Goal: Transaction & Acquisition: Purchase product/service

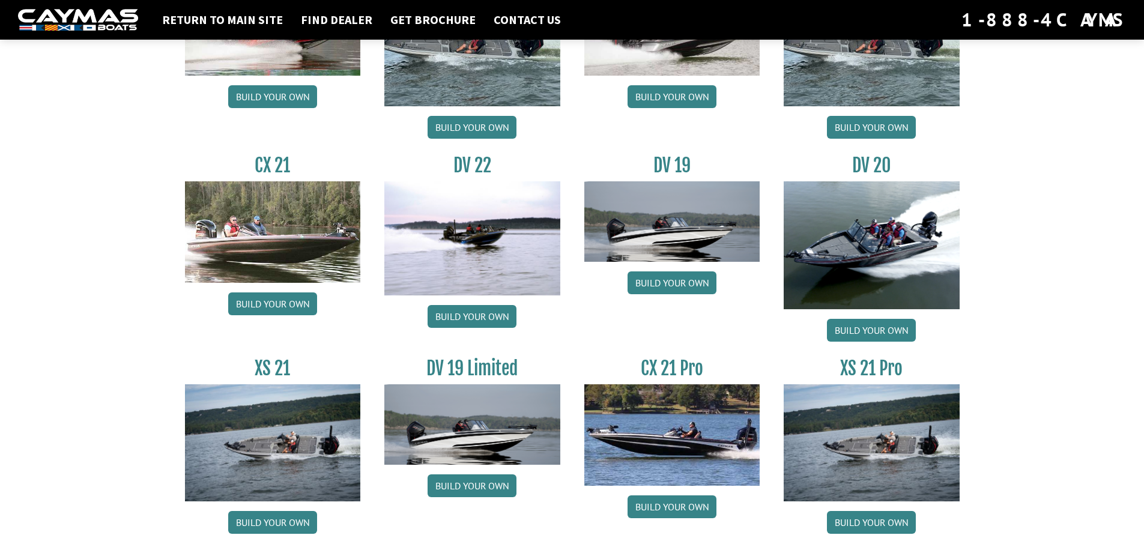
scroll to position [1363, 0]
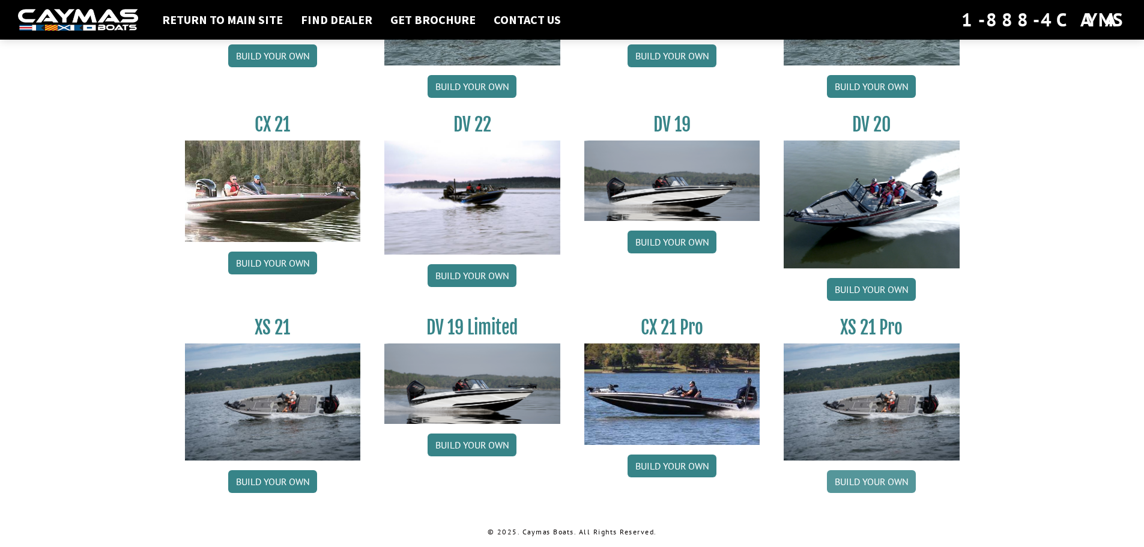
click at [885, 485] on link "Build your own" at bounding box center [871, 481] width 89 height 23
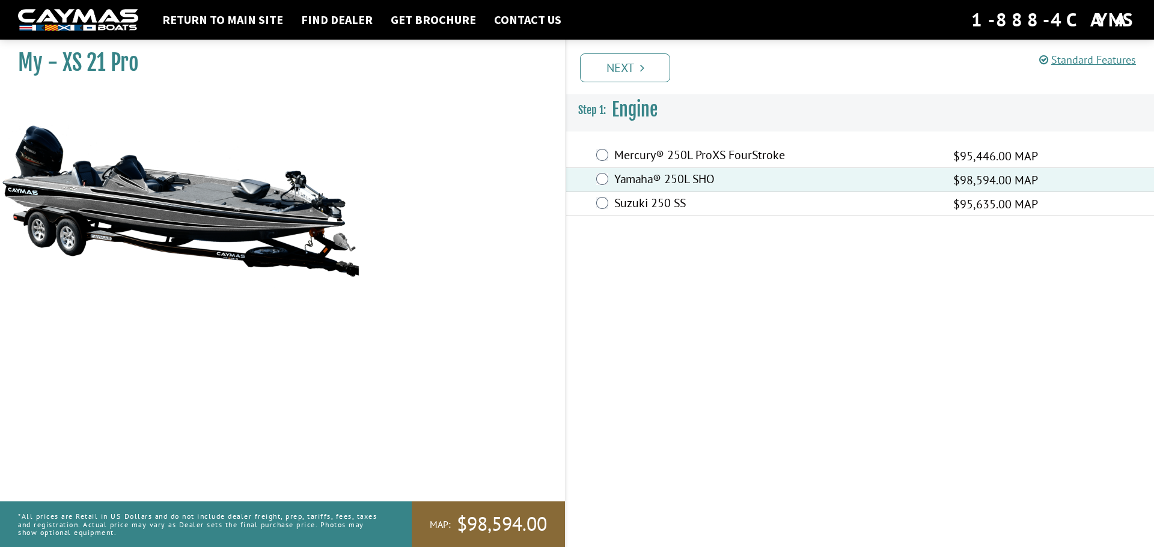
click at [591, 157] on div "Mercury® 250L ProXS FourStroke $95,446.00 MAP" at bounding box center [860, 156] width 588 height 24
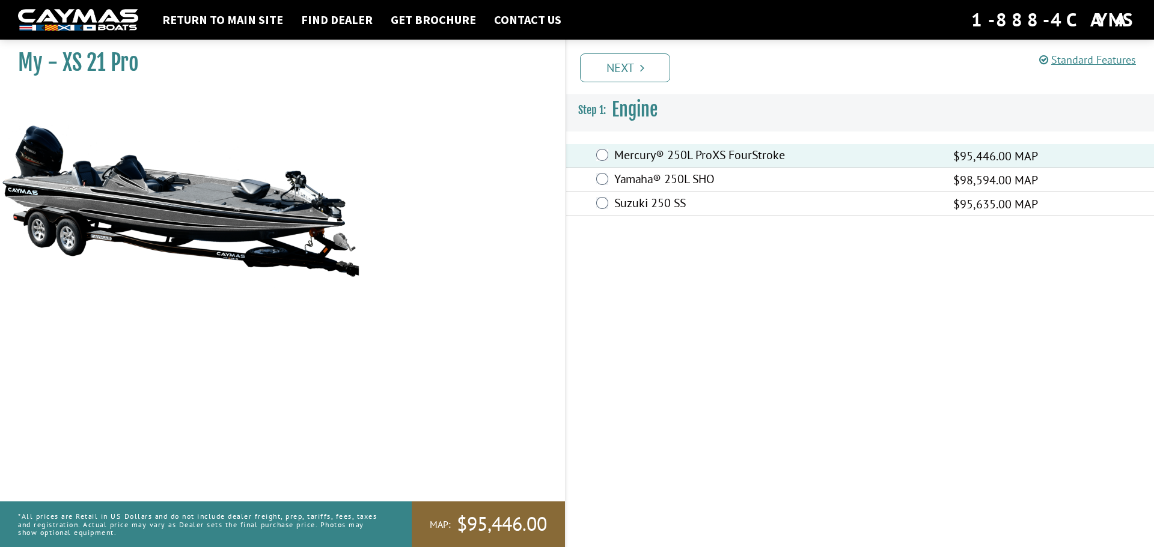
click at [609, 73] on link "Next" at bounding box center [625, 67] width 90 height 29
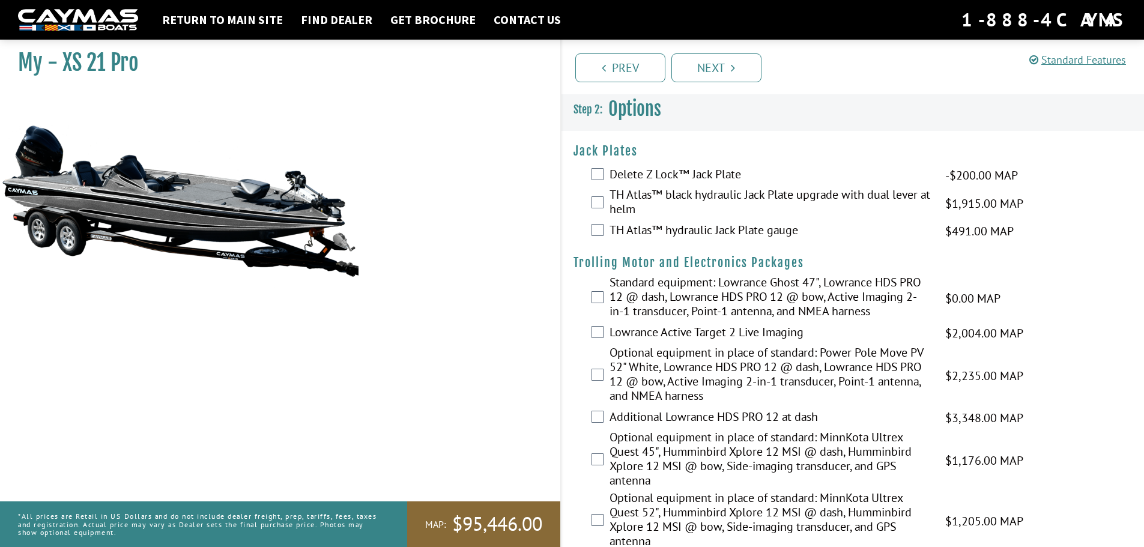
click at [588, 222] on div "TH Atlas™ hydraulic Jack Plate gauge $491.00 MAP $580.00 MSRP" at bounding box center [853, 231] width 583 height 24
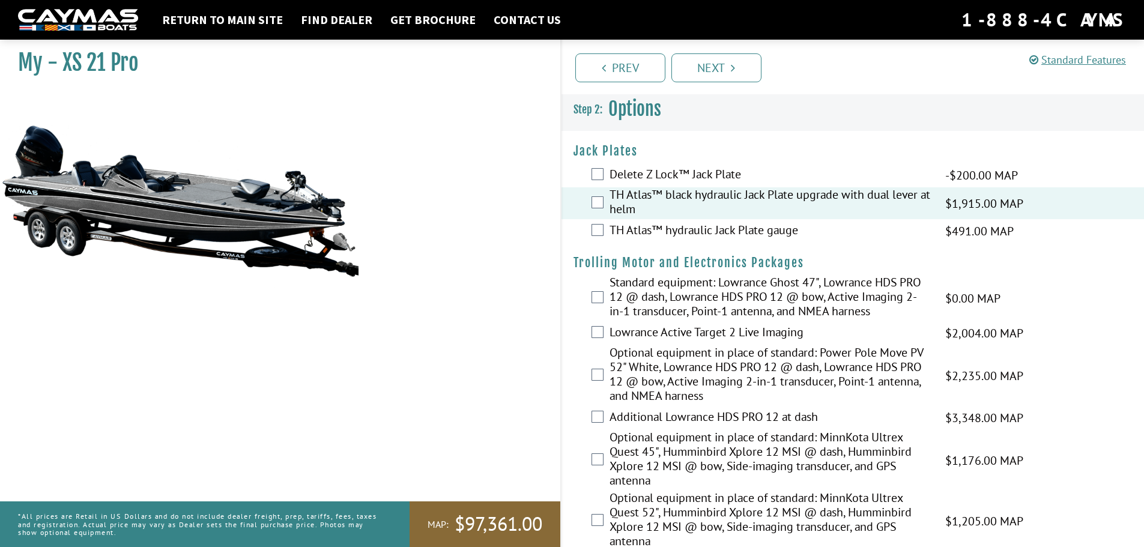
click at [585, 163] on div "Delete Z Lock™ Jack Plate -$200.00 MAP -$200.00 MSRP" at bounding box center [853, 175] width 583 height 24
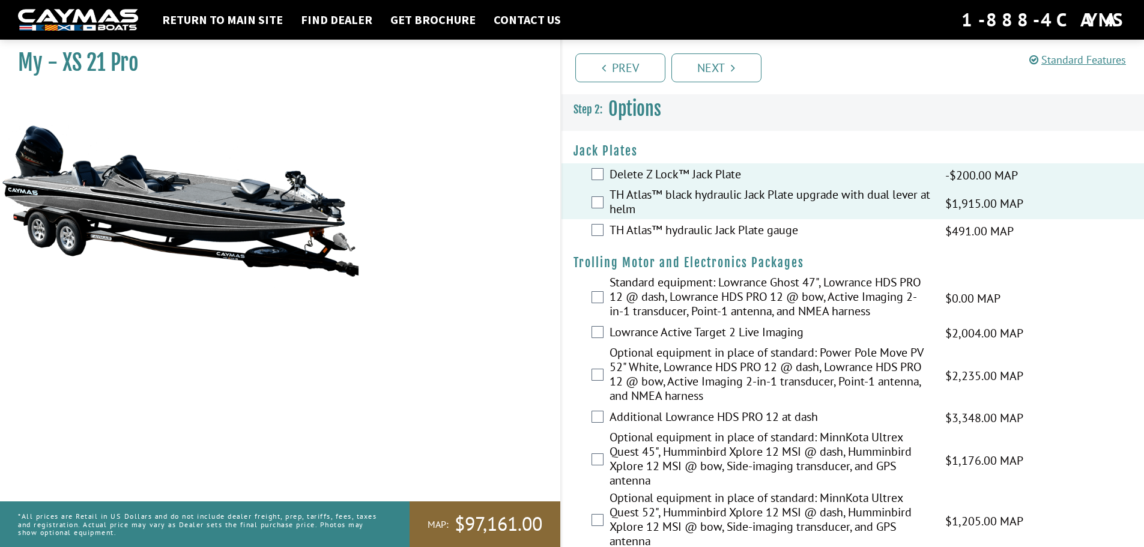
click at [602, 239] on div "TH Atlas™ hydraulic Jack Plate gauge $491.00 MAP $580.00 MSRP" at bounding box center [853, 231] width 583 height 24
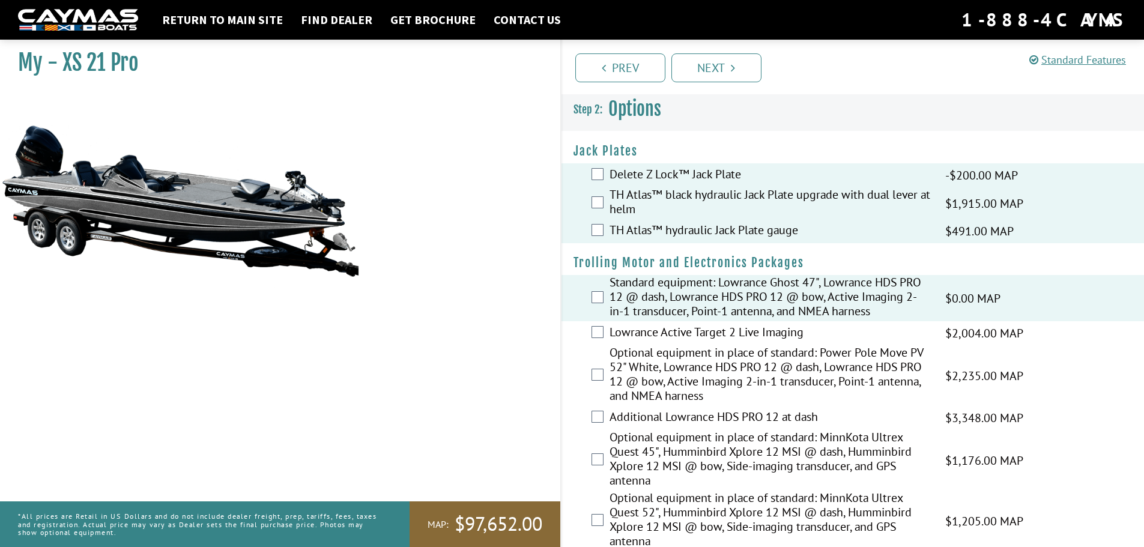
click at [599, 314] on div "Standard equipment: Lowrance Ghost 47", Lowrance HDS PRO 12 @ dash, Lowrance HD…" at bounding box center [853, 298] width 583 height 46
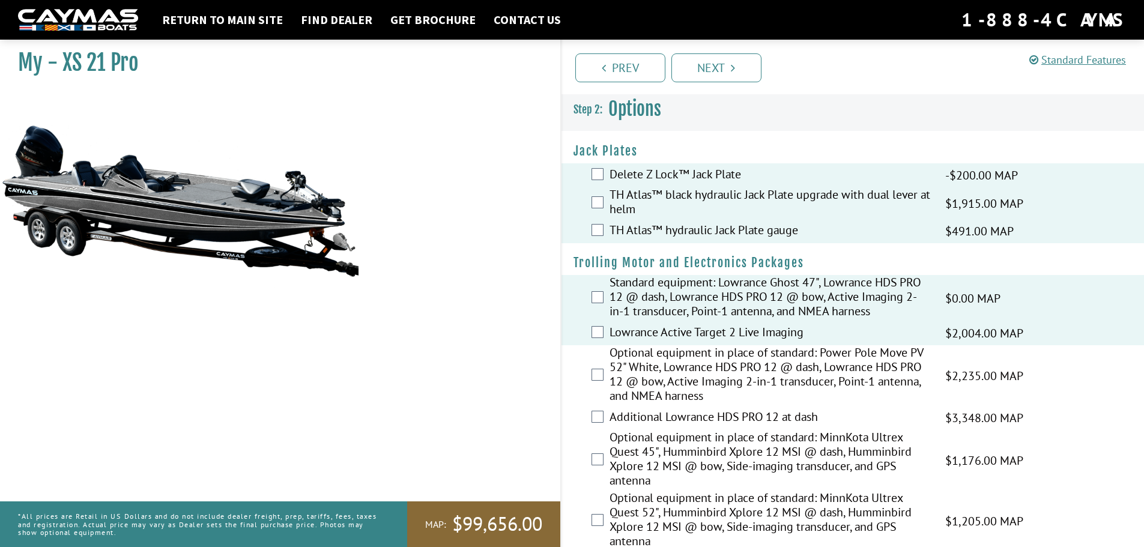
click at [605, 376] on div "Optional equipment in place of standard: Power Pole Move PV 52" White, Lowrance…" at bounding box center [853, 375] width 583 height 61
click at [604, 378] on div "Optional equipment in place of standard: Power Pole Move PV 52" White, Lowrance…" at bounding box center [853, 375] width 583 height 61
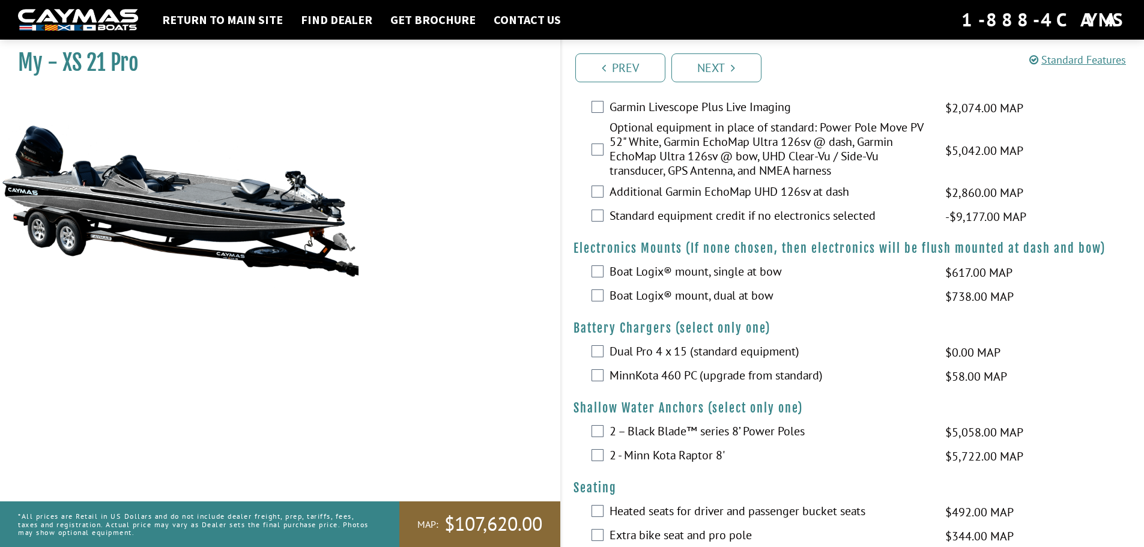
scroll to position [421, 0]
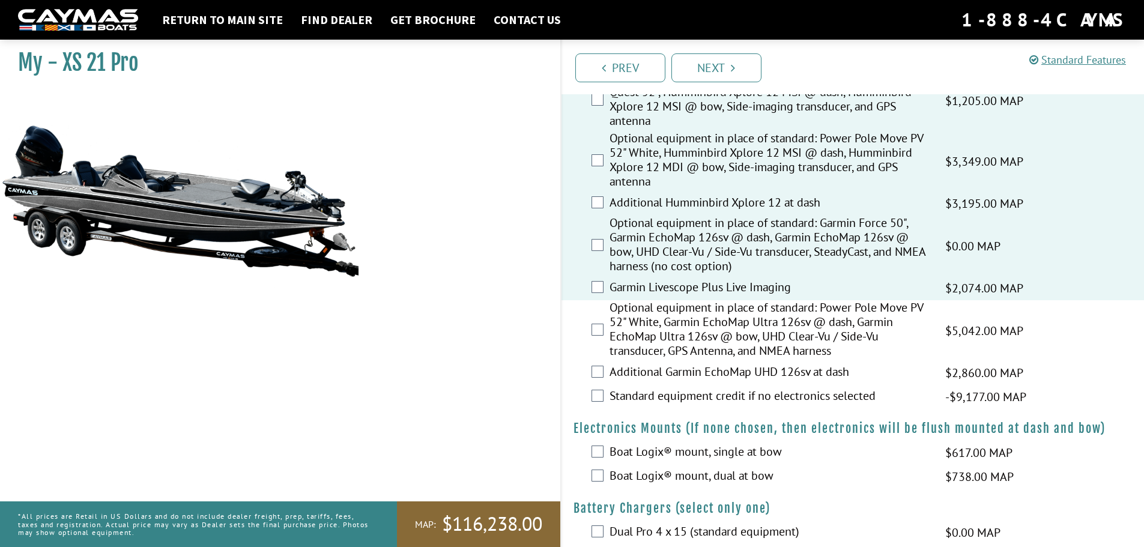
click at [588, 328] on div "Optional equipment in place of standard: Power Pole Move PV 52" White, Garmin E…" at bounding box center [853, 330] width 583 height 61
click at [588, 329] on div "Optional equipment in place of standard: Power Pole Move PV 52" White, Garmin E…" at bounding box center [853, 330] width 583 height 61
click at [591, 329] on div "Optional equipment in place of standard: Power Pole Move PV 52" White, Garmin E…" at bounding box center [853, 330] width 583 height 61
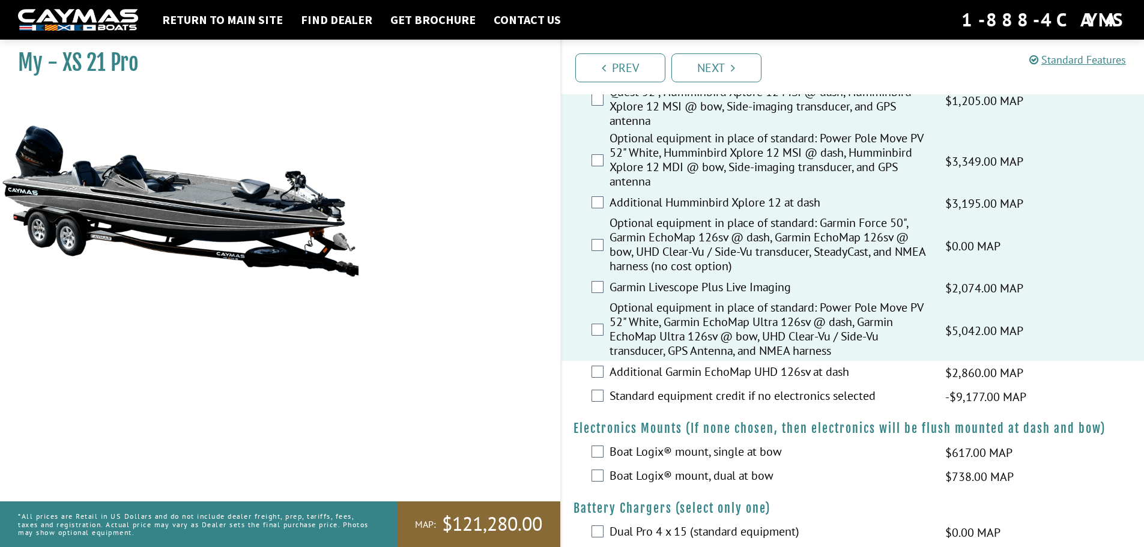
click at [605, 376] on div "Additional Garmin EchoMap UHD 126sv at dash $2,860.00 MAP $3,376.00 MSRP" at bounding box center [853, 373] width 583 height 24
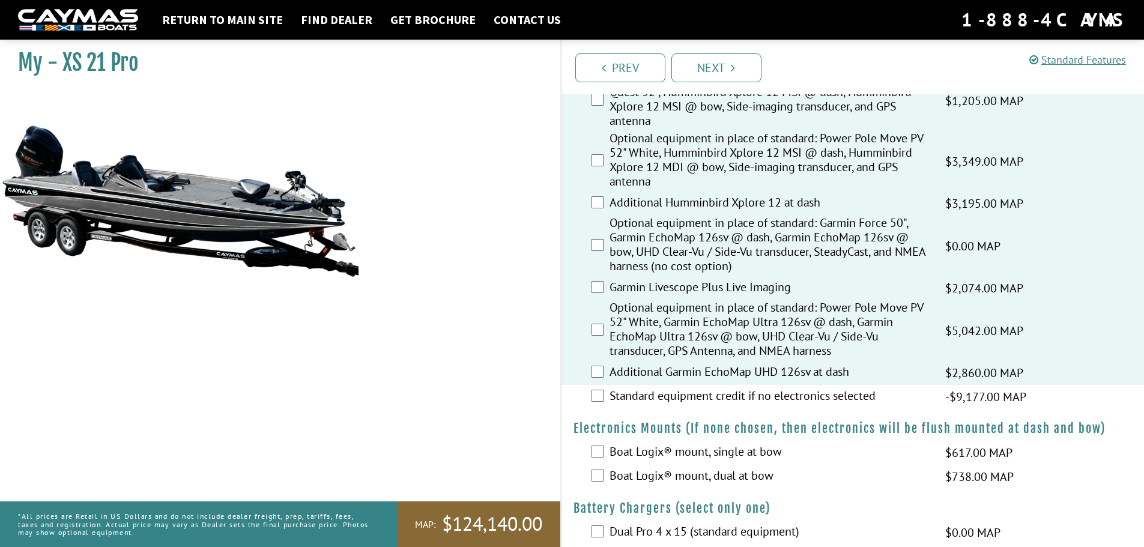
click at [604, 392] on div "Standard equipment credit if no electronics selected -$9,177.00 MAP -$9,177.00 …" at bounding box center [853, 397] width 583 height 24
click at [604, 398] on div "Standard equipment credit if no electronics selected -$9,177.00 MAP -$9,177.00 …" at bounding box center [853, 397] width 583 height 24
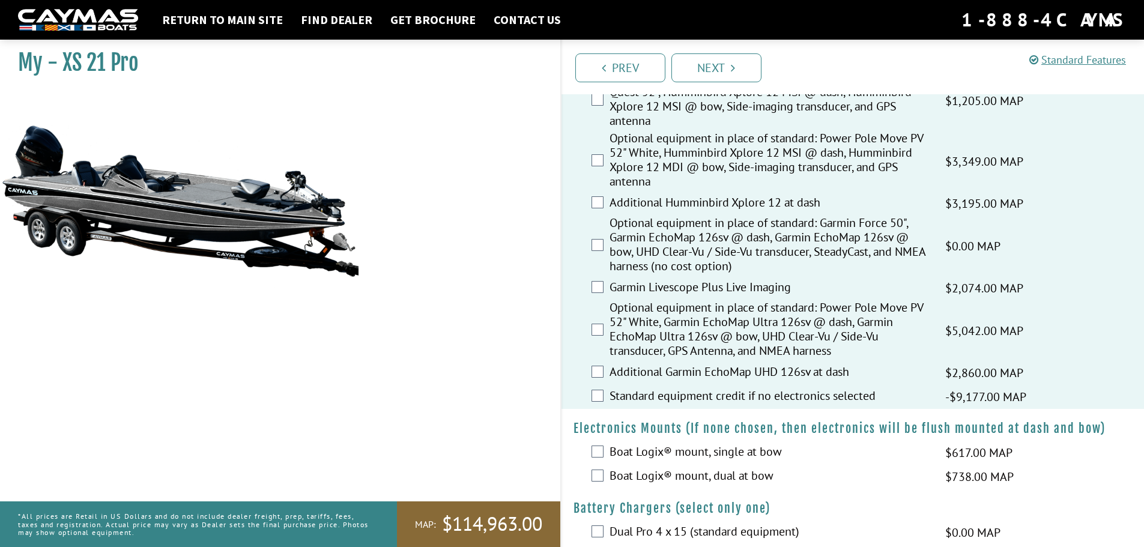
scroll to position [601, 0]
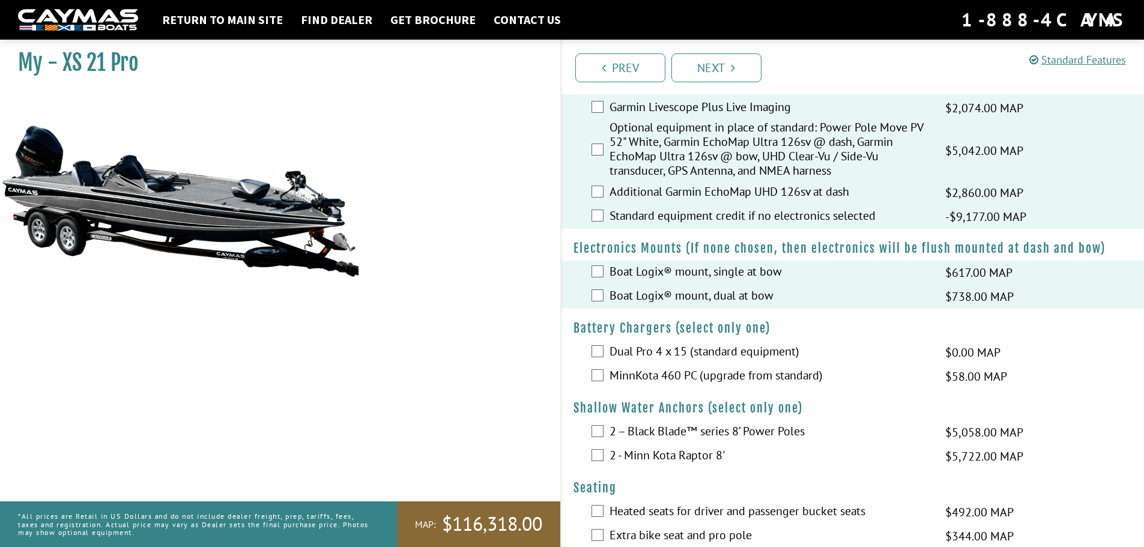
click at [598, 344] on div "Dual Pro 4 x 15 (standard equipment) $0.00 MAP $0.00 MSRP" at bounding box center [853, 353] width 583 height 24
click at [591, 351] on div "Dual Pro 4 x 15 (standard equipment) $0.00 MAP $0.00 MSRP" at bounding box center [853, 353] width 583 height 24
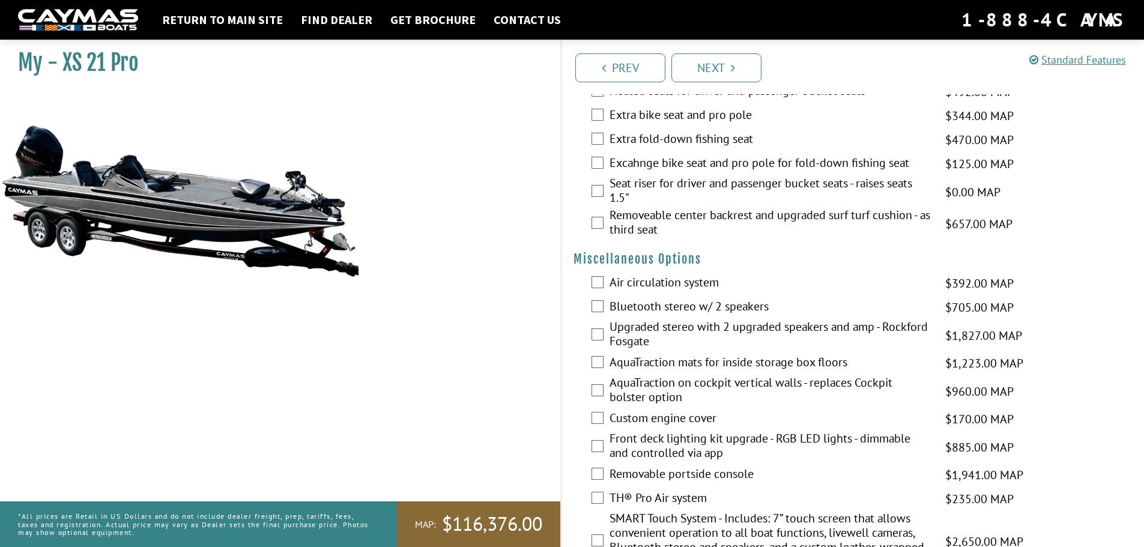
scroll to position [841, 0]
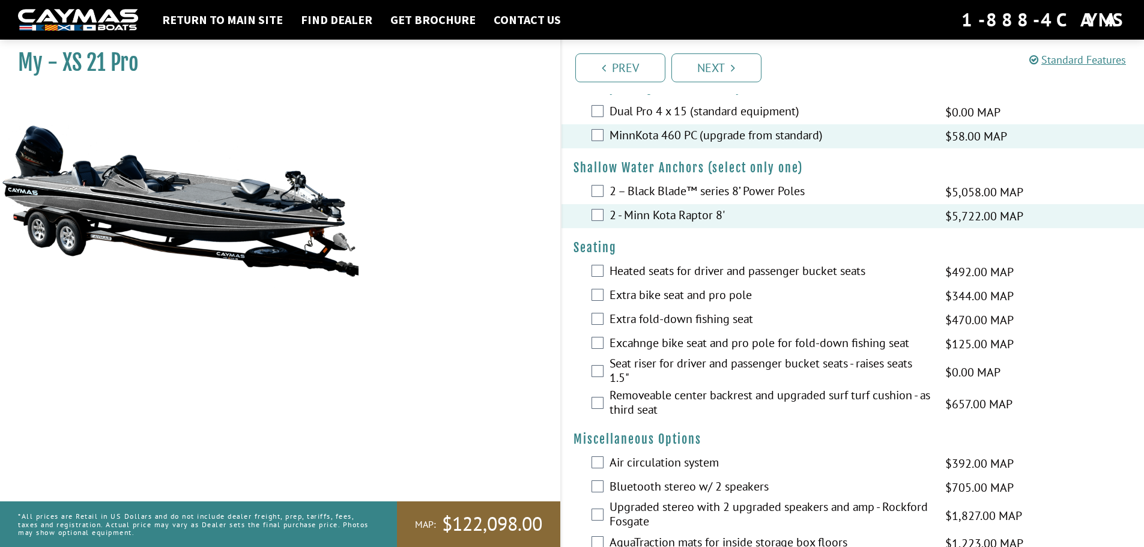
click at [606, 191] on div "2 – Black Blade™ series 8’ Power Poles $5,058.00 MAP $5,972.00 MSRP" at bounding box center [853, 192] width 583 height 24
click at [589, 178] on fieldset "Jack Plates Please select option. Delete Z Lock™ Jack Plate -$200.00 MAP -$200.…" at bounding box center [853, 283] width 583 height 1986
click at [613, 200] on label "2 – Black Blade™ series 8’ Power Poles" at bounding box center [770, 192] width 321 height 17
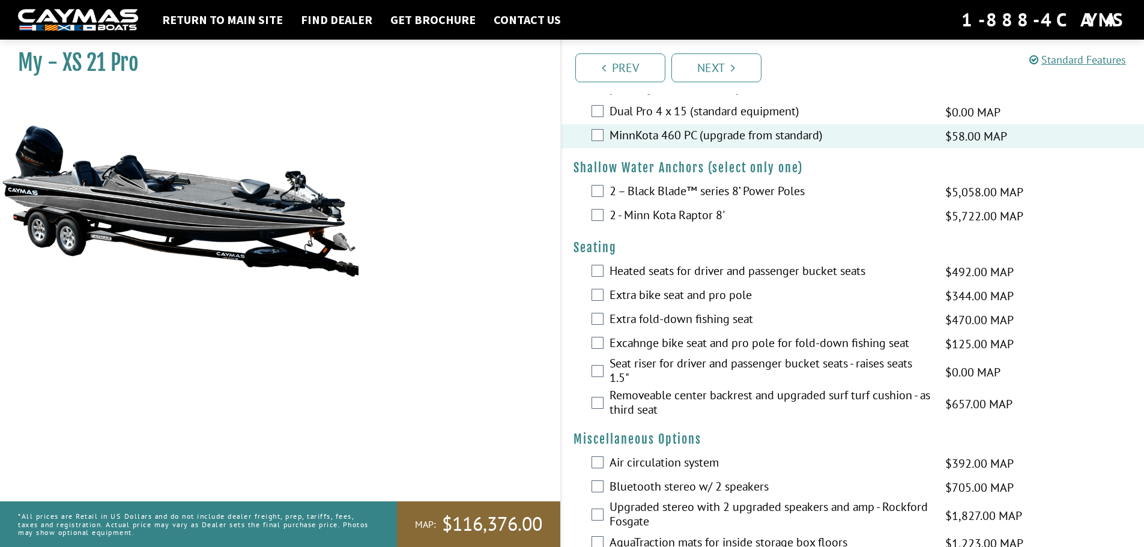
click at [592, 199] on div "2 – Black Blade™ series 8’ Power Poles $5,058.00 MAP $5,972.00 MSRP" at bounding box center [853, 192] width 583 height 24
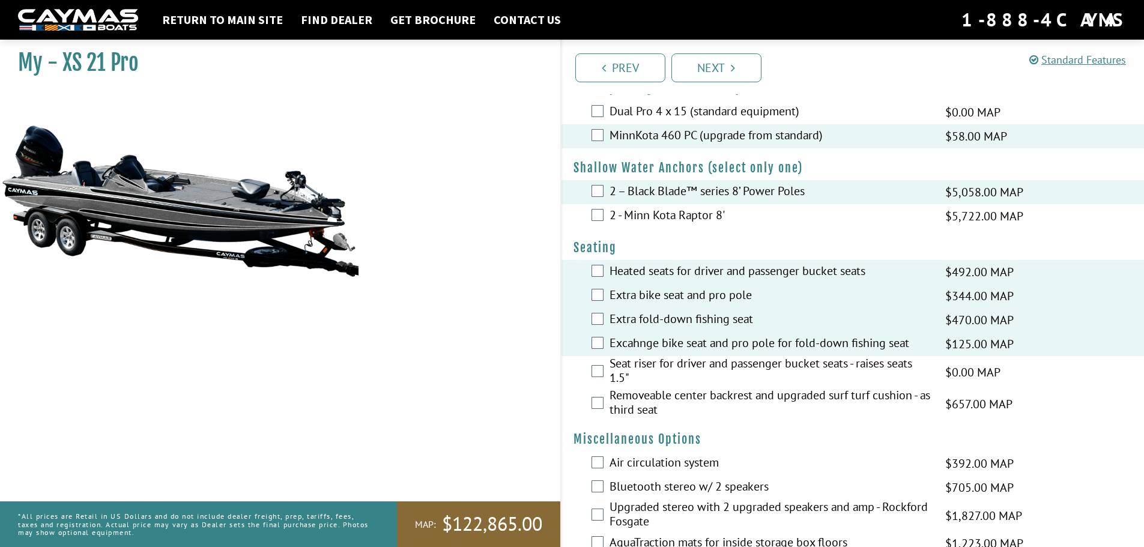
click at [601, 371] on div "Seat riser for driver and passenger bucket seats - raises seats 1.5" $0.00 MAP …" at bounding box center [853, 372] width 583 height 32
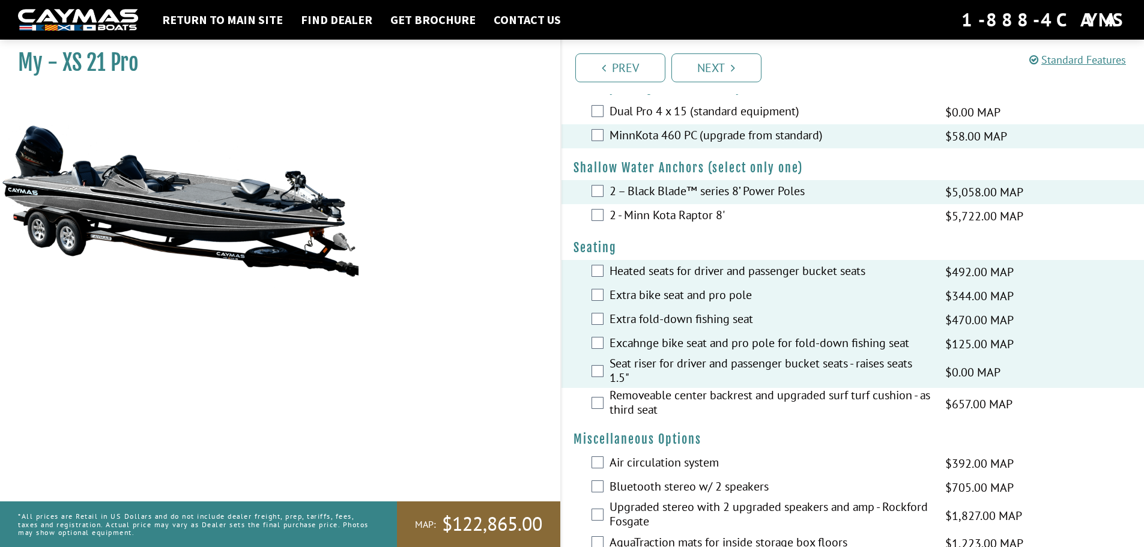
click at [601, 395] on div "Removeable center backrest and upgraded surf turf cushion - as third seat $657.…" at bounding box center [853, 404] width 583 height 32
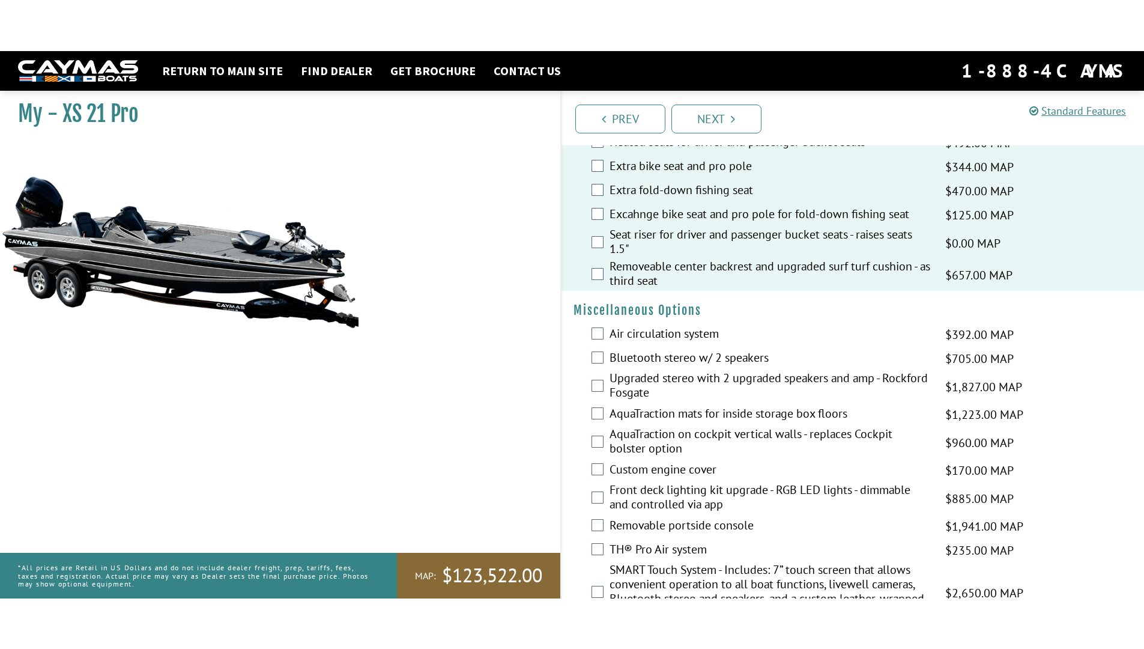
scroll to position [1081, 0]
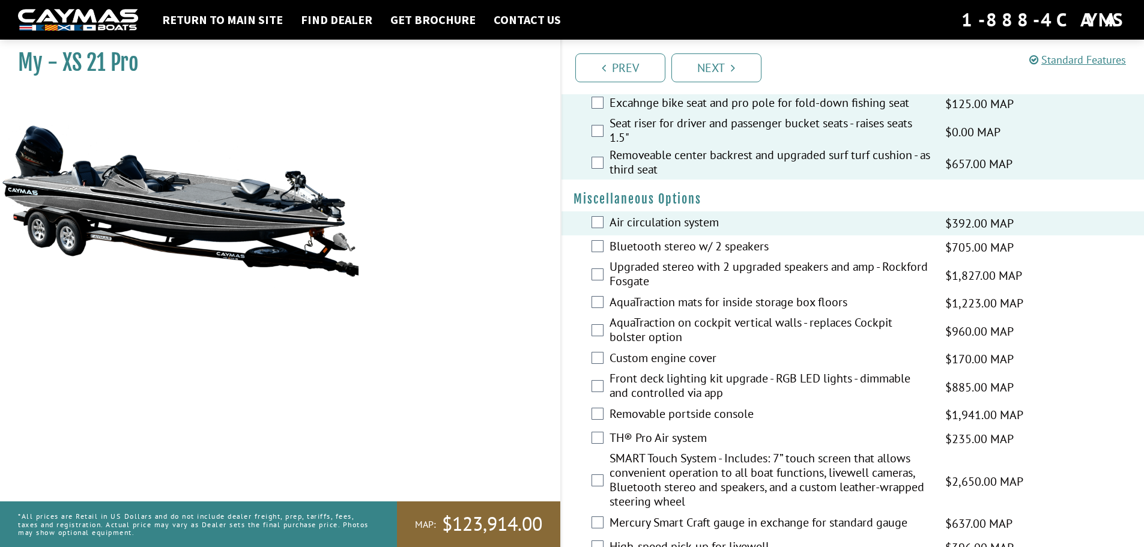
click at [605, 248] on div "Bluetooth stereo w/ 2 speakers $705.00 MAP $833.00 MSRP" at bounding box center [853, 248] width 583 height 24
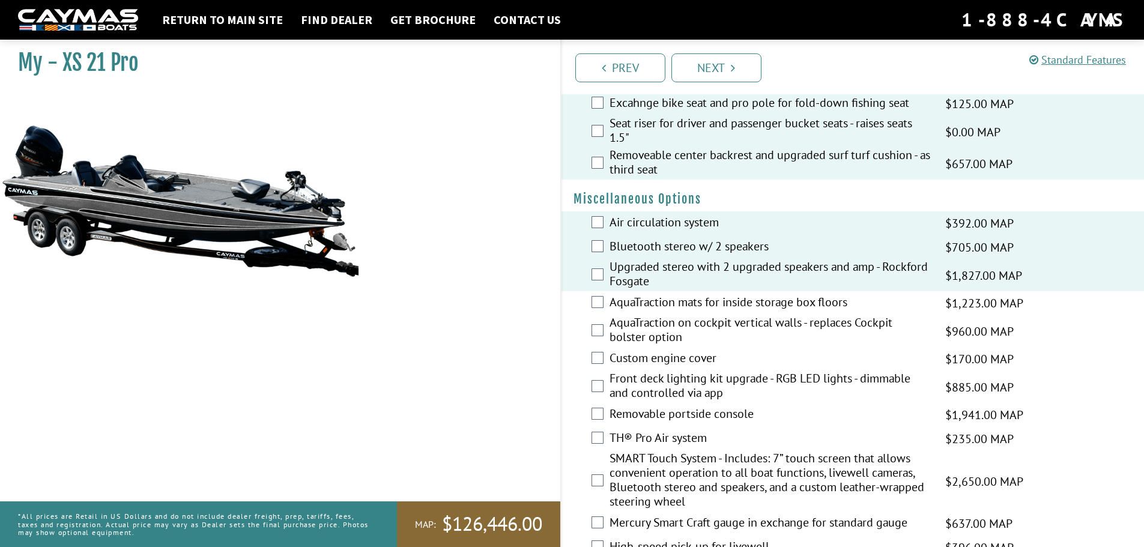
click at [604, 306] on div "AquaTraction mats for inside storage box floors $1,223.00 MAP $1,444.00 MSRP" at bounding box center [853, 303] width 583 height 24
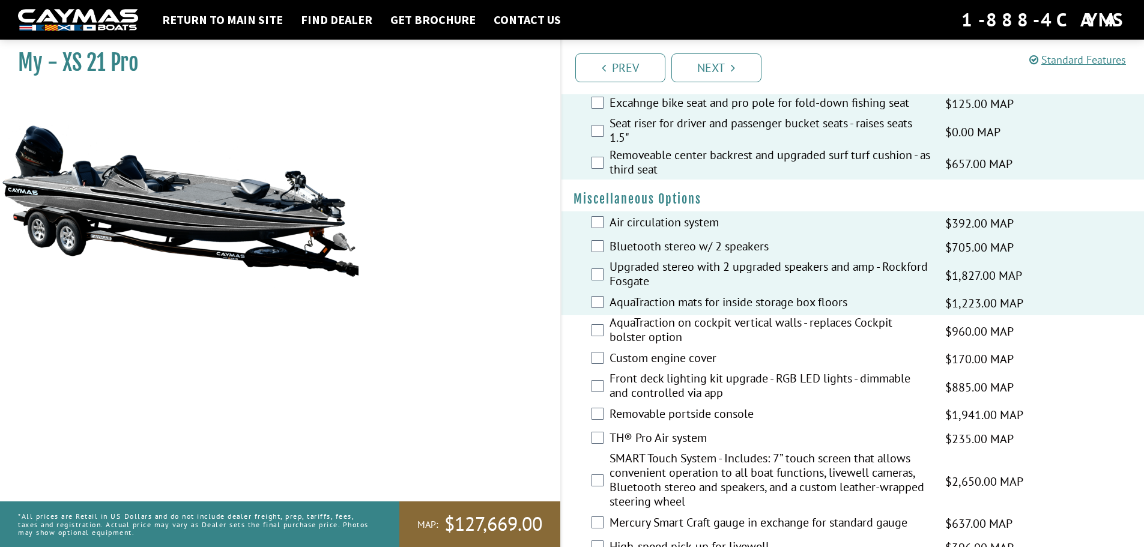
click at [606, 334] on div "AquaTraction on cockpit vertical walls - replaces Cockpit bolster option $960.0…" at bounding box center [853, 331] width 583 height 32
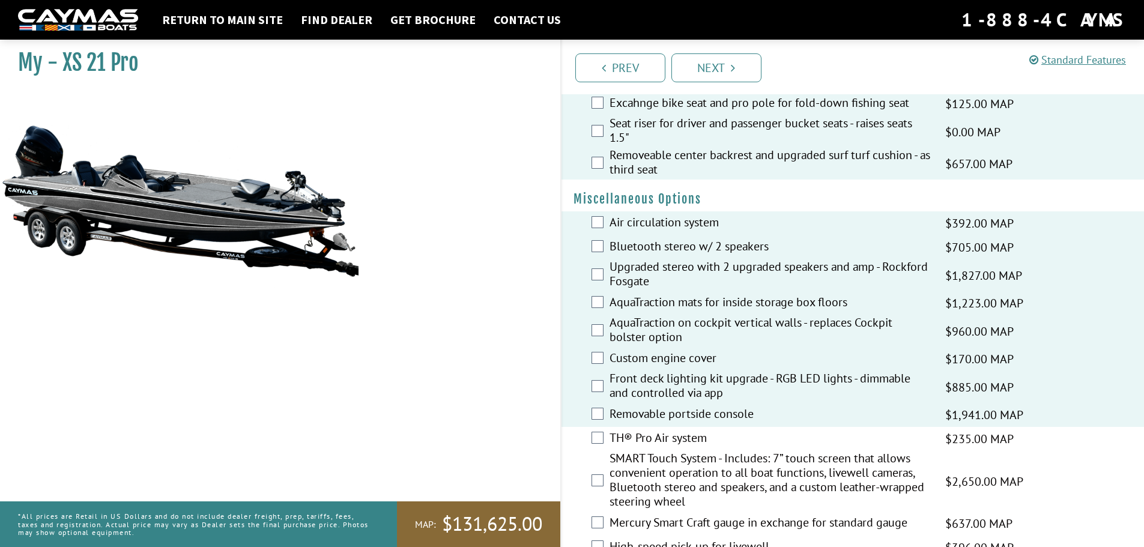
click at [599, 444] on div "TH® Pro Air system $235.00 MAP $277.00 MSRP" at bounding box center [853, 439] width 583 height 24
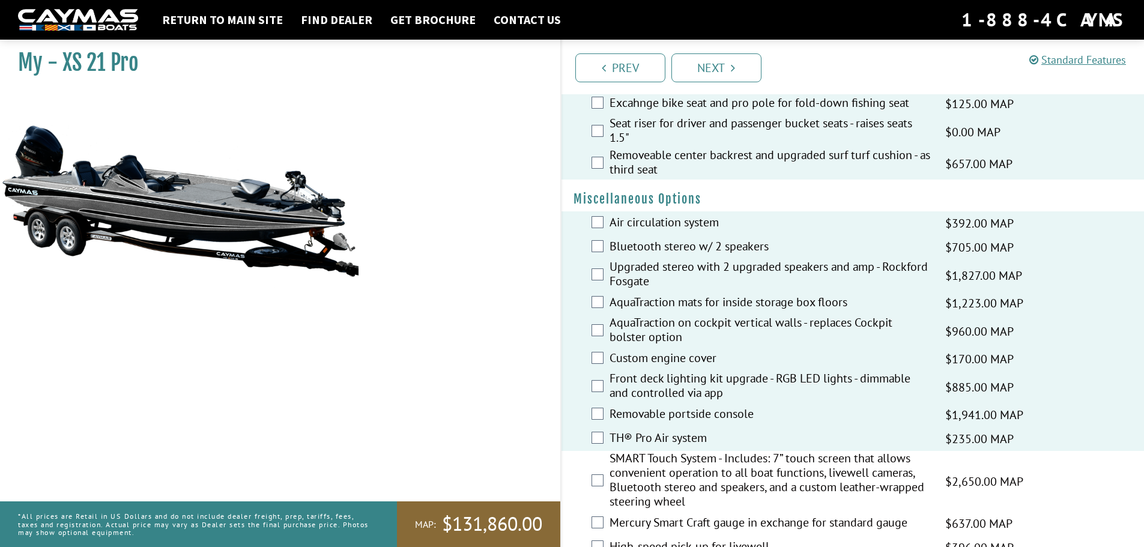
click at [604, 478] on div "SMART Touch System - Includes: 7” touch screen that allows convenient operation…" at bounding box center [853, 481] width 583 height 61
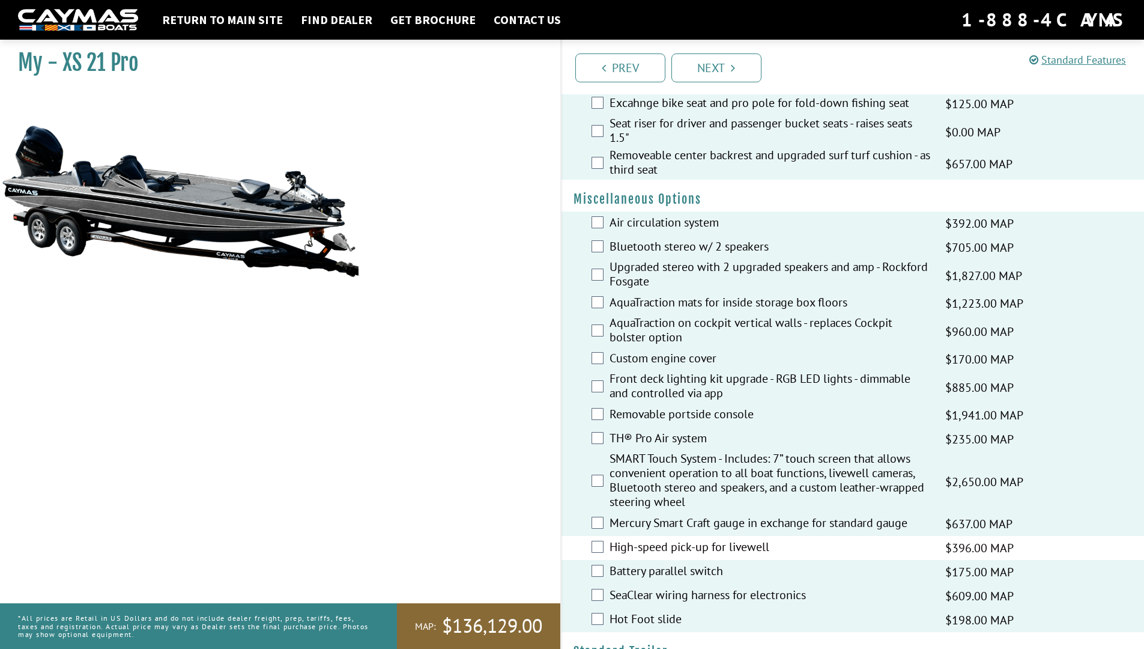
click at [600, 547] on div "High-speed pick-up for livewell $396.00 MAP $468.00 MSRP" at bounding box center [853, 548] width 583 height 24
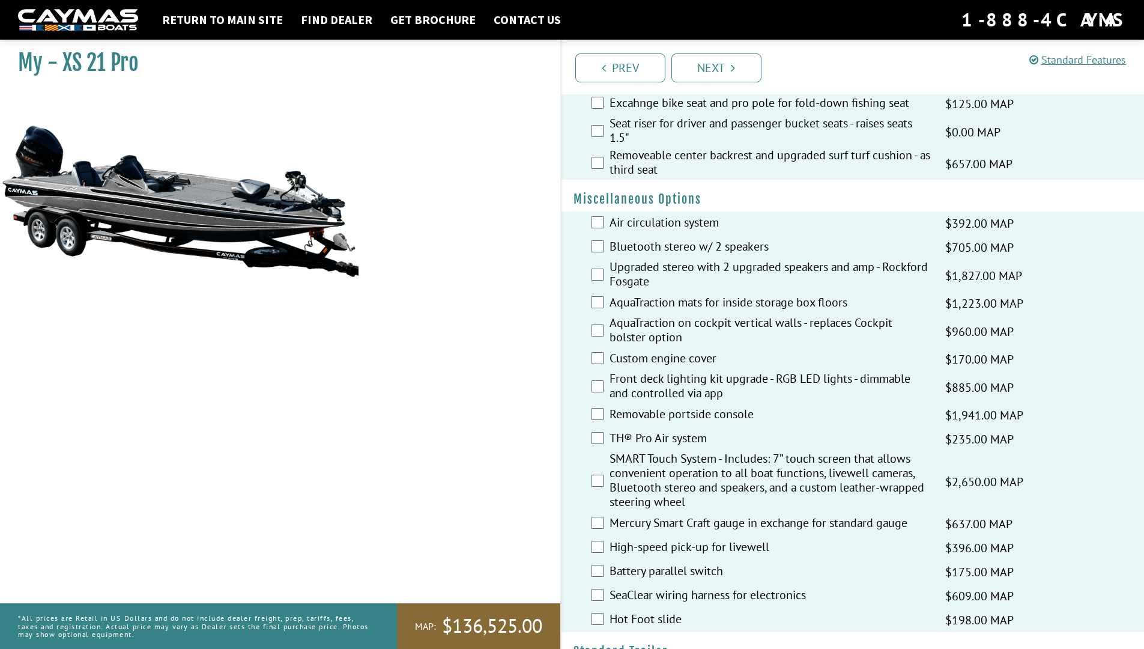
scroll to position [1382, 0]
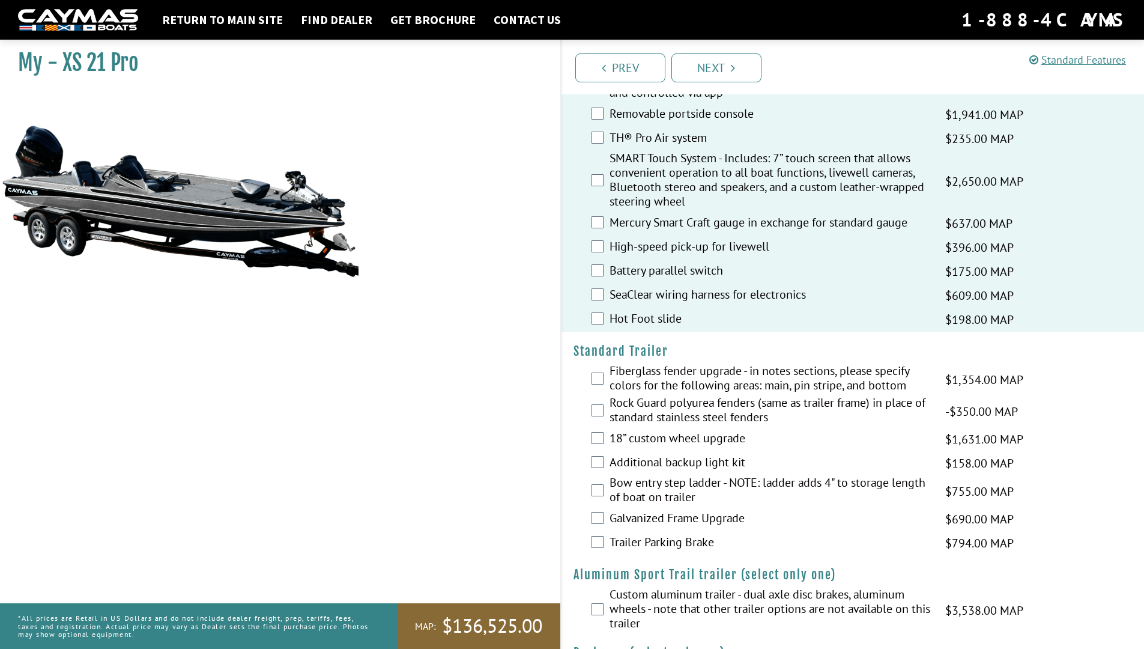
click at [598, 385] on div "Fiberglass fender upgrade - in notes sections, please specify colors for the fo…" at bounding box center [853, 379] width 583 height 32
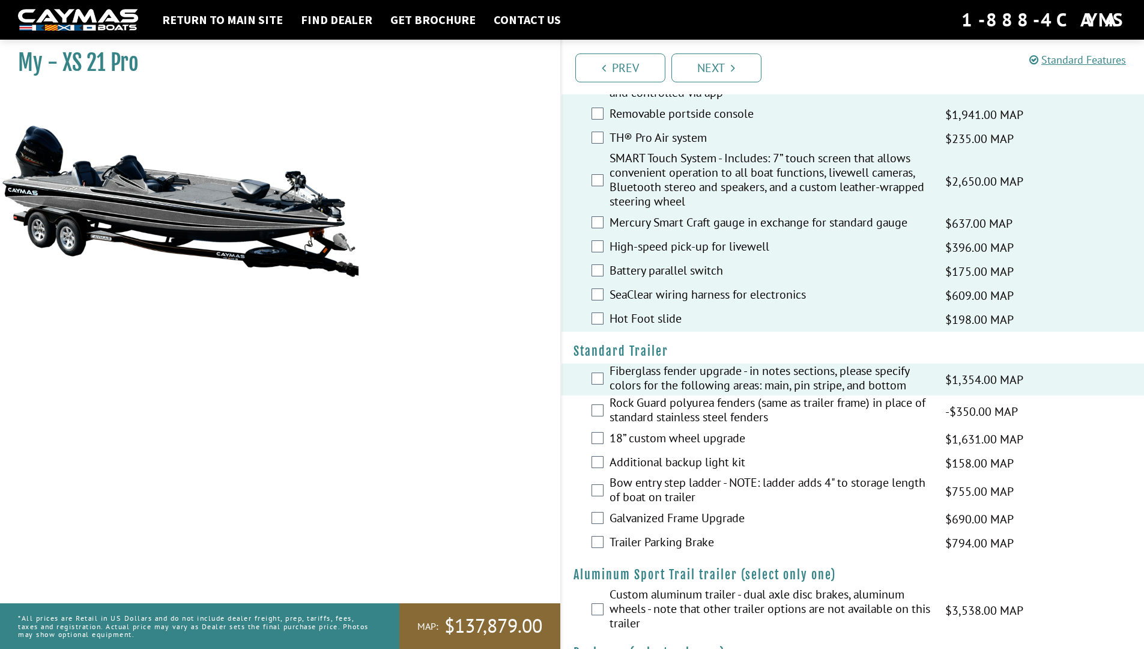
click at [599, 403] on div "Rock Guard polyurea fenders (same as trailer frame) in place of standard stainl…" at bounding box center [853, 411] width 583 height 32
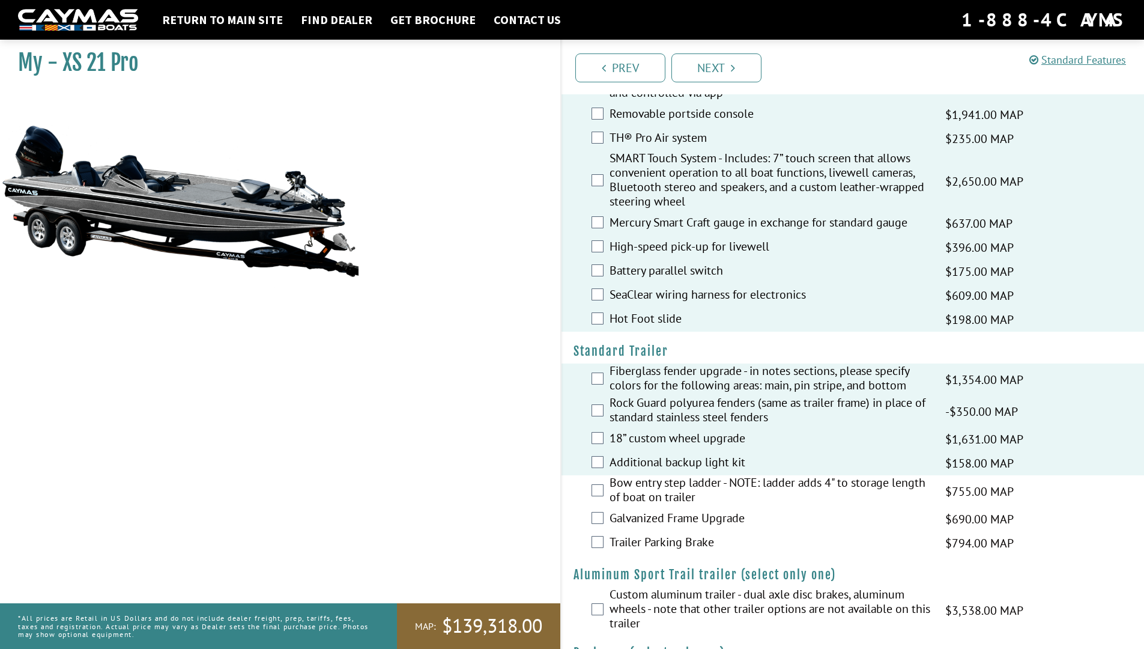
click at [600, 483] on div "Bow entry step ladder - NOTE: ladder adds 4" to storage length of boat on trail…" at bounding box center [853, 491] width 583 height 32
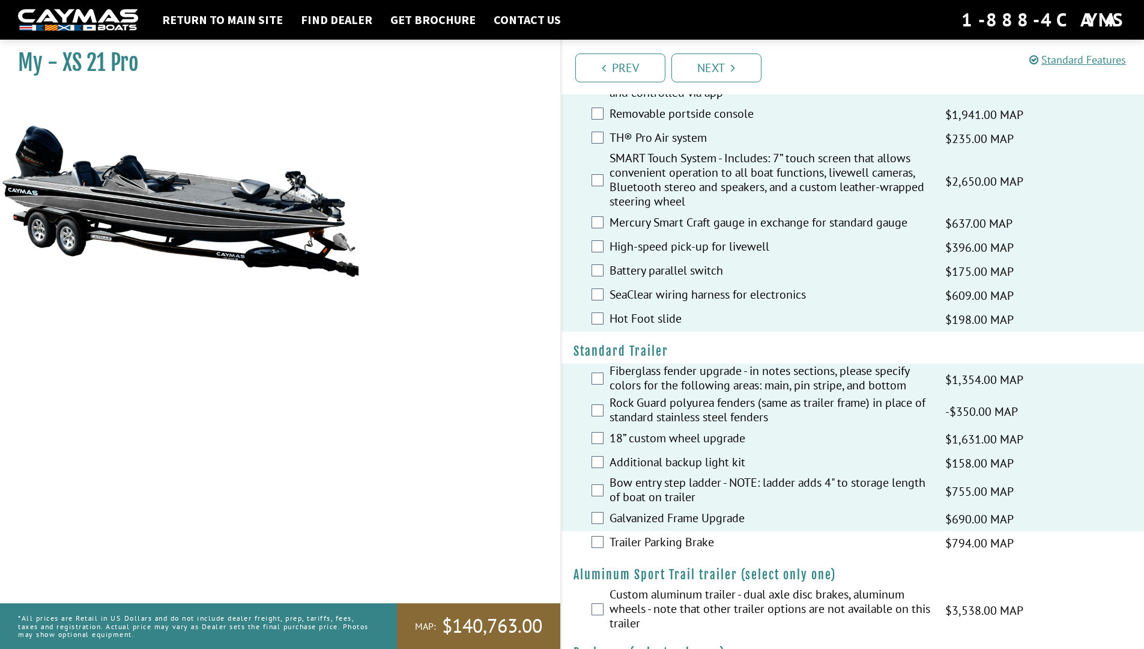
click at [598, 537] on div "Trailer Parking Brake $794.00 MAP $937.00 MSRP" at bounding box center [853, 543] width 583 height 24
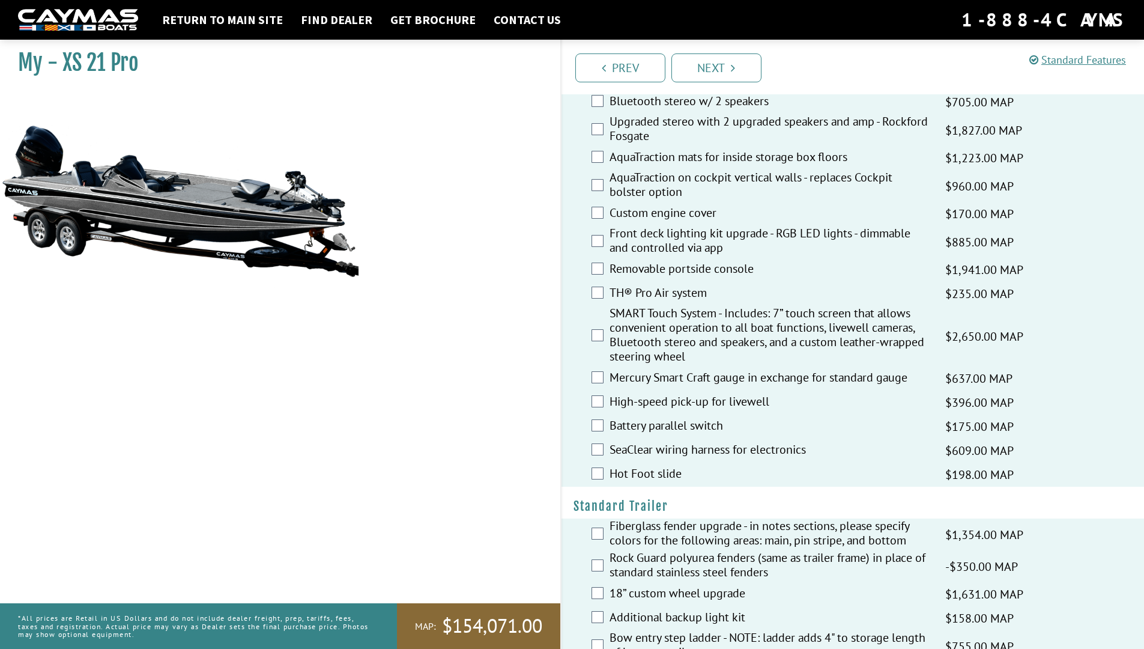
scroll to position [1107, 0]
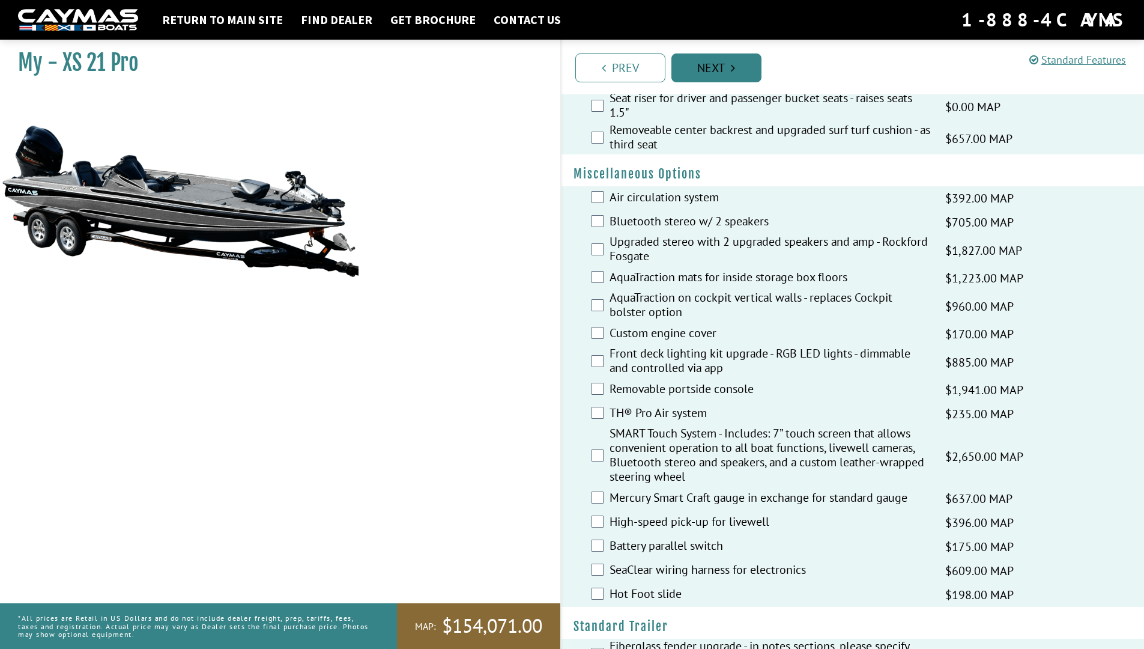
click at [714, 67] on link "Next" at bounding box center [717, 67] width 90 height 29
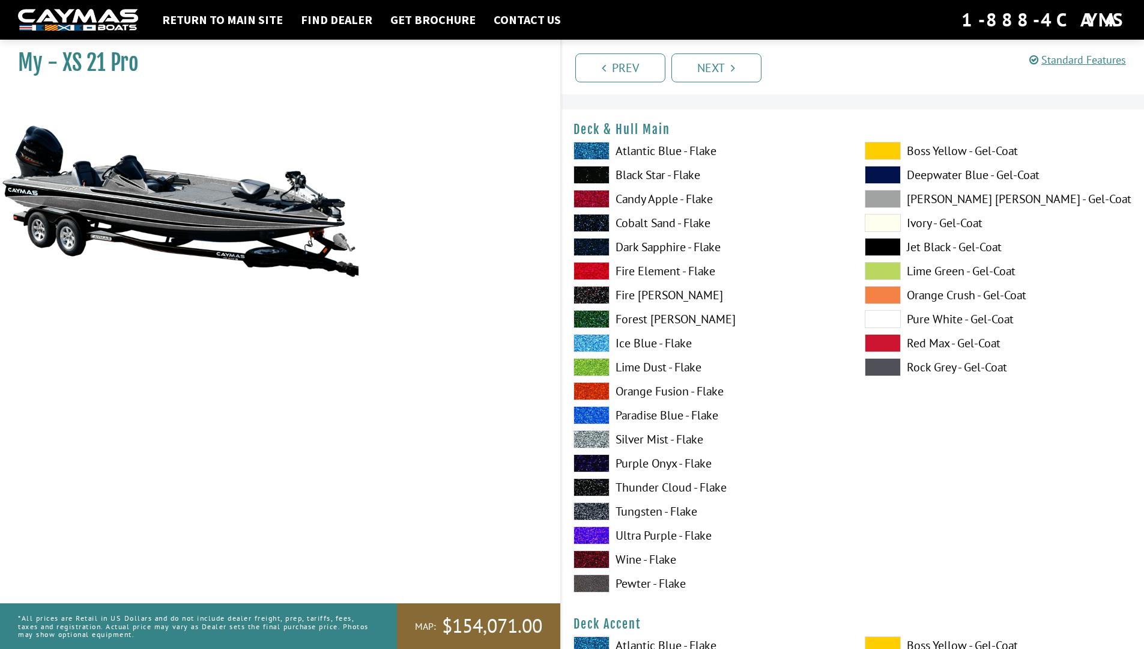
scroll to position [0, 0]
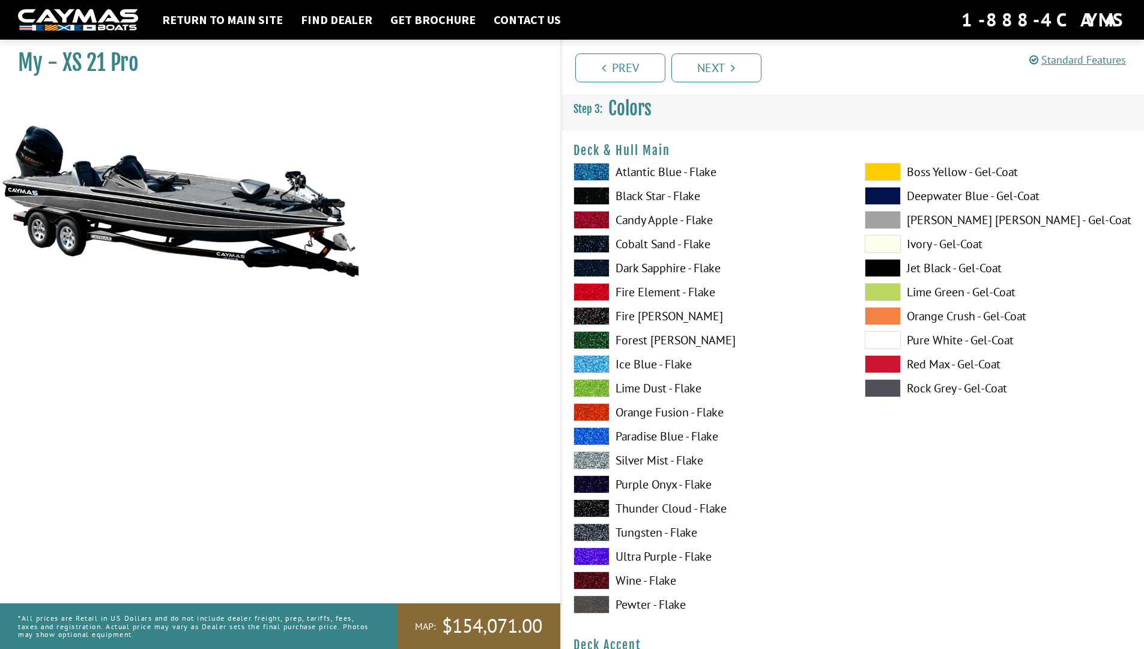
click at [604, 165] on span at bounding box center [592, 172] width 36 height 18
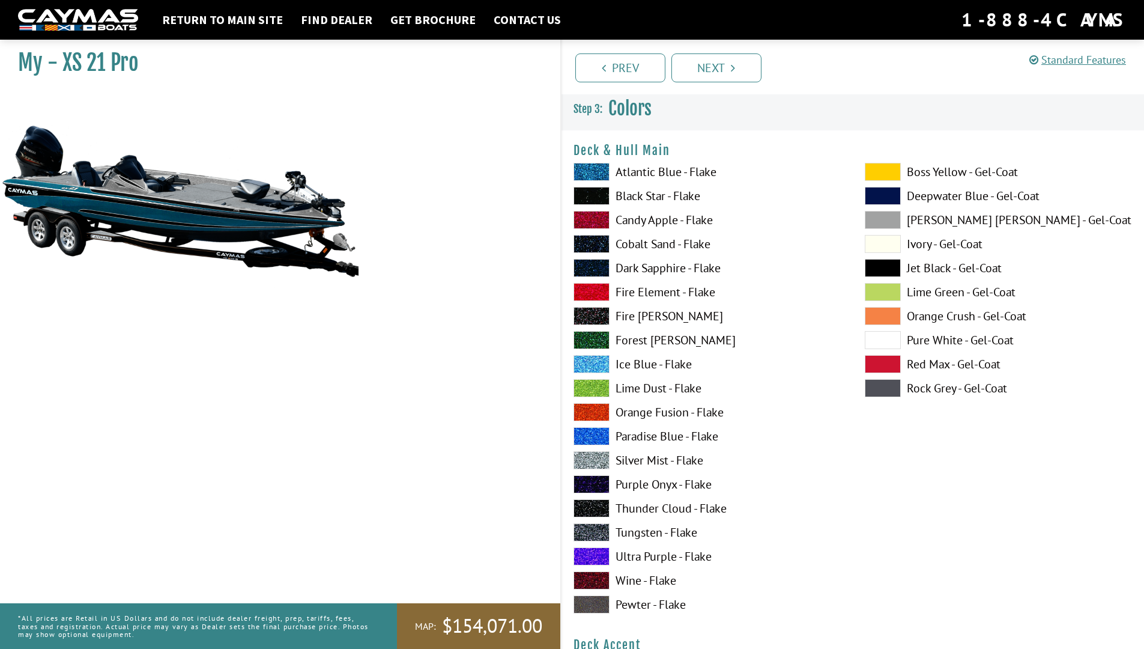
click at [595, 192] on span at bounding box center [592, 196] width 36 height 18
click at [597, 167] on span at bounding box center [592, 172] width 36 height 18
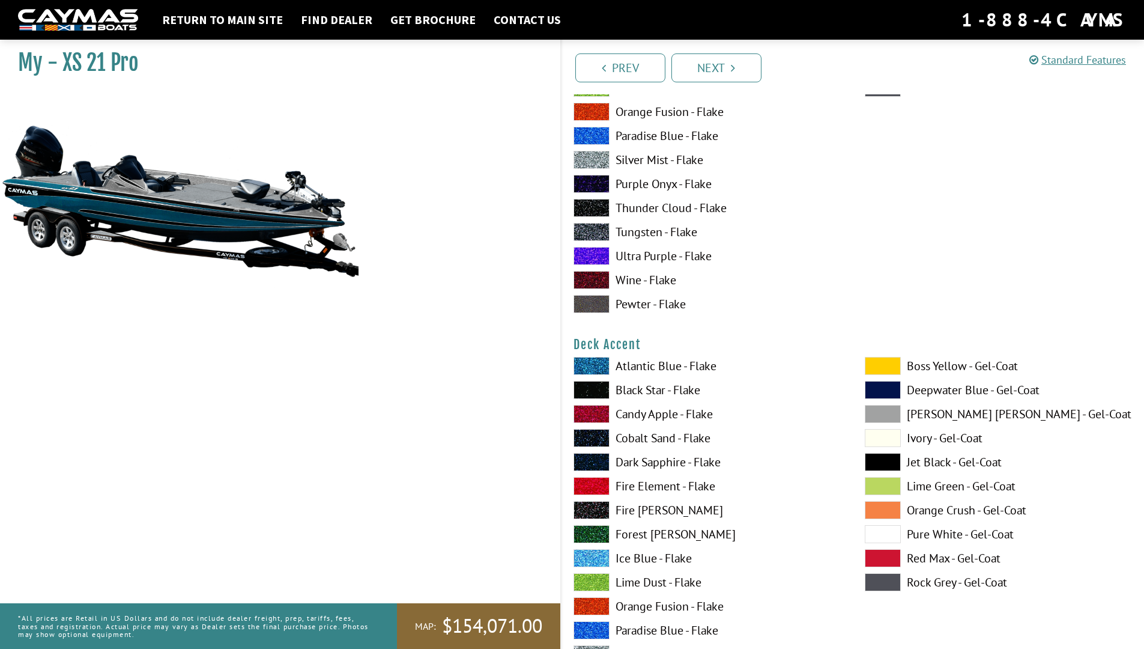
scroll to position [541, 0]
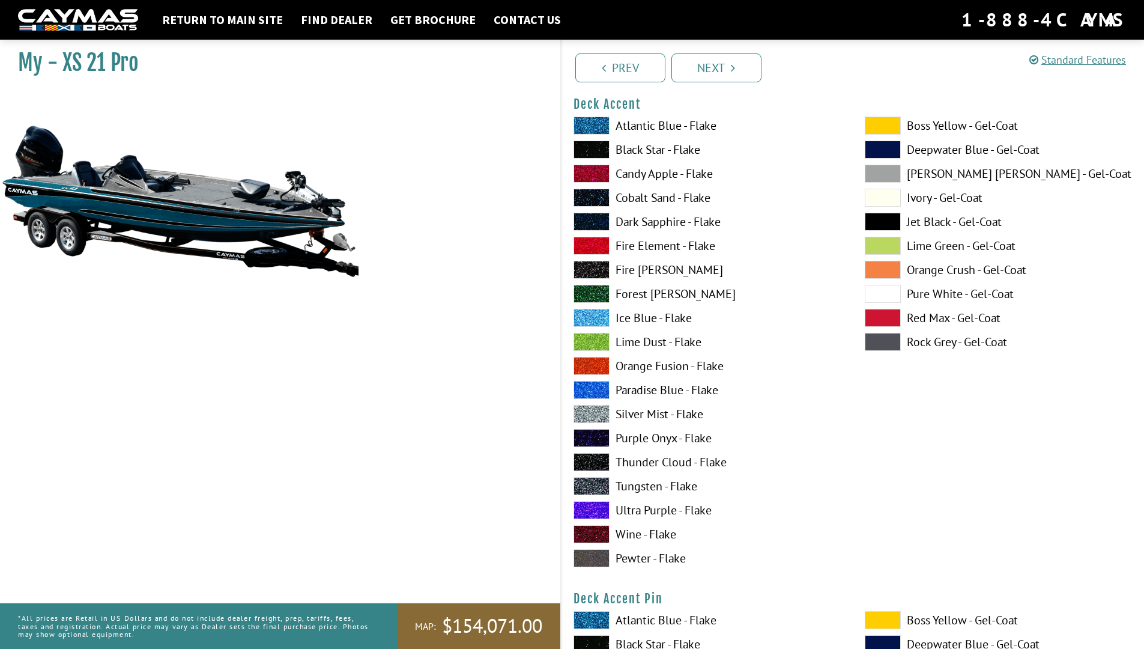
click at [606, 273] on span at bounding box center [592, 270] width 36 height 18
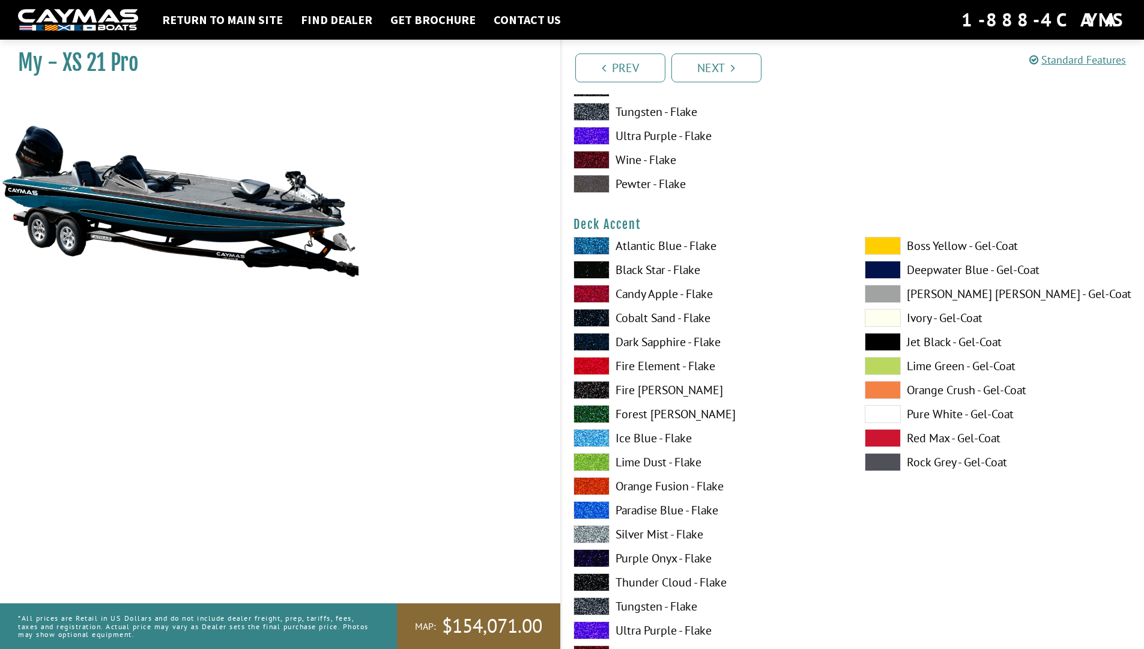
click at [598, 275] on span at bounding box center [592, 270] width 36 height 18
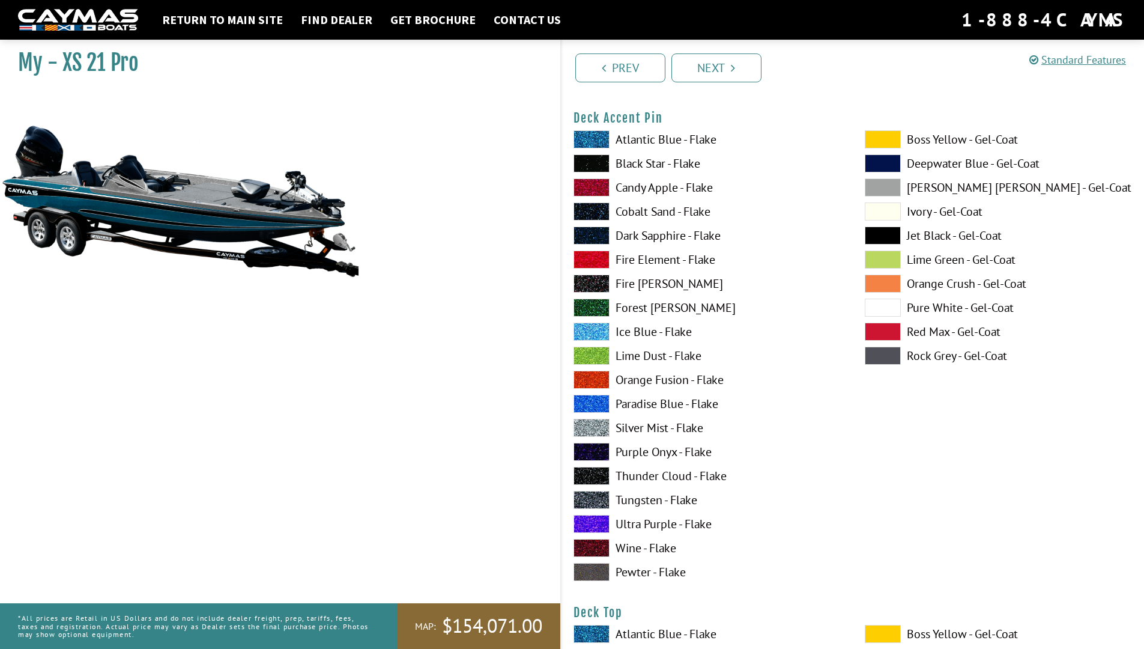
scroll to position [901, 0]
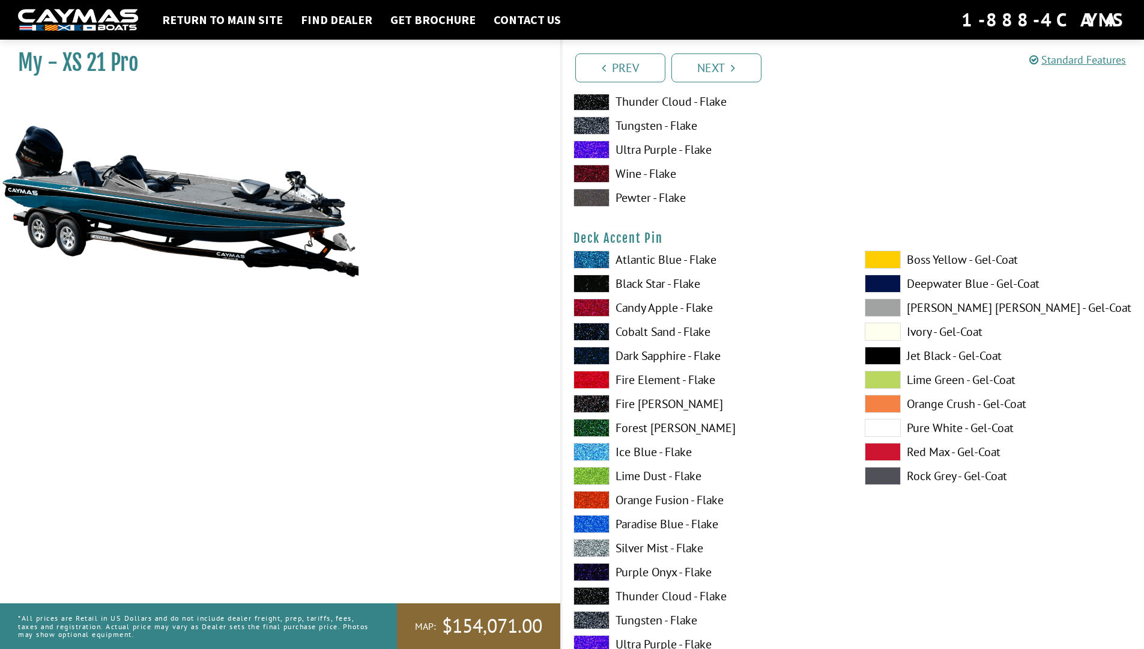
click at [595, 254] on span at bounding box center [592, 260] width 36 height 18
click at [589, 276] on div "Atlantic Blue - Flake Black Star - Flake Candy Apple - Flake Cobalt Sand - Flak…" at bounding box center [707, 479] width 291 height 457
click at [589, 285] on span at bounding box center [592, 284] width 36 height 18
click at [592, 273] on div "Atlantic Blue - Flake Black Star - Flake Candy Apple - Flake Cobalt Sand - Flak…" at bounding box center [707, 479] width 291 height 457
click at [594, 257] on span at bounding box center [592, 260] width 36 height 18
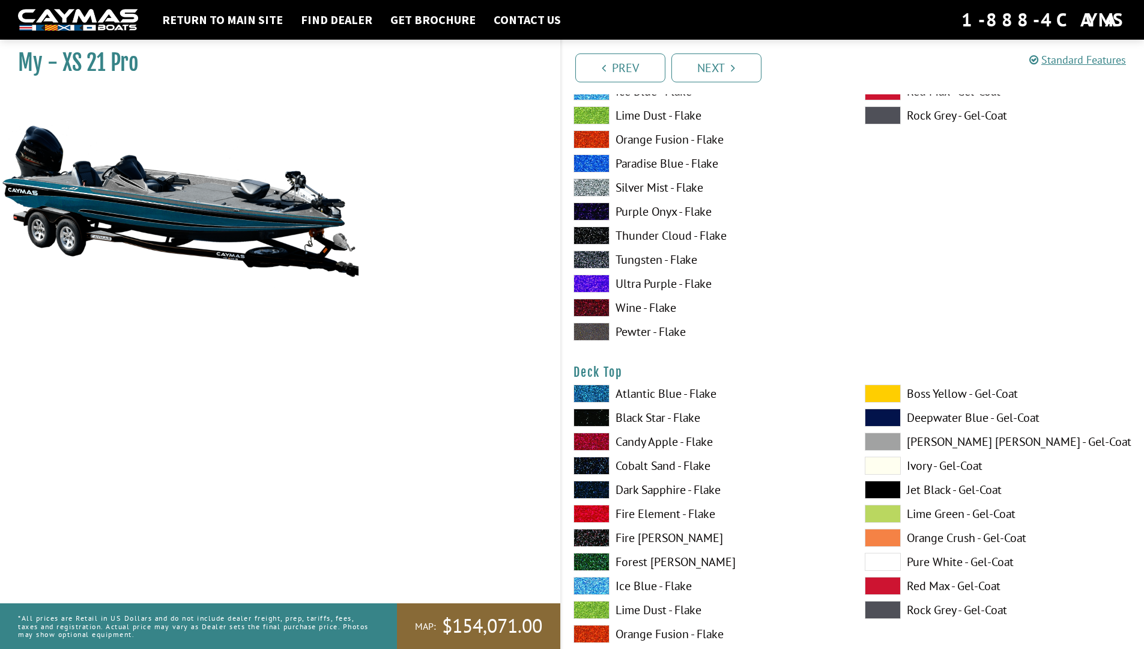
scroll to position [1322, 0]
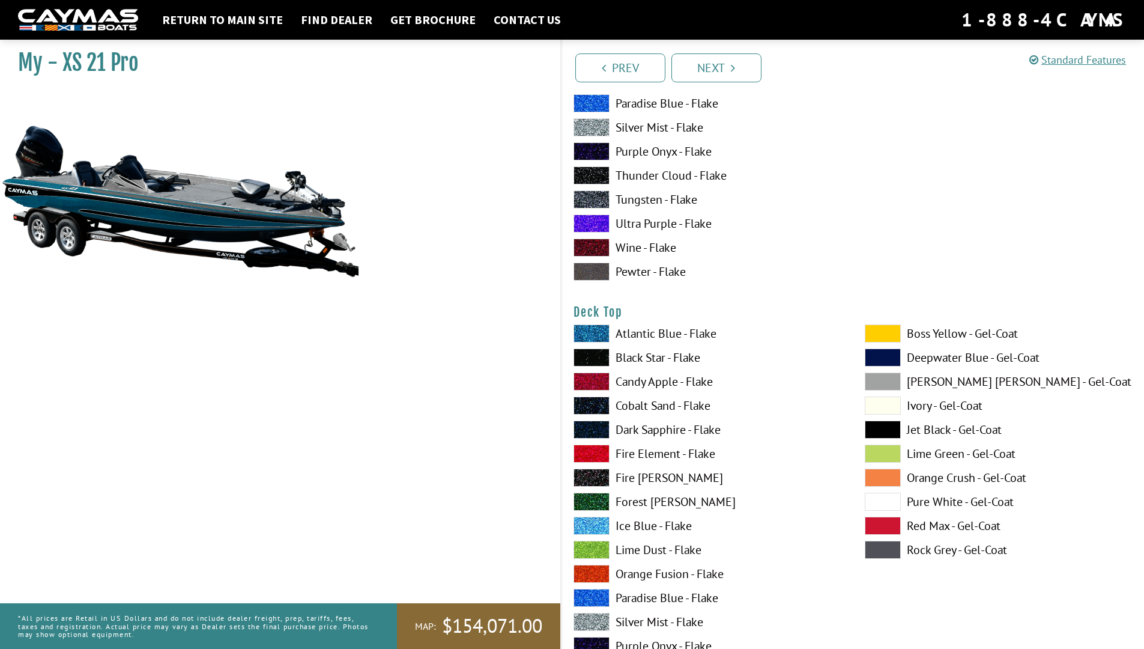
click at [598, 329] on span at bounding box center [592, 333] width 36 height 18
click at [600, 363] on span at bounding box center [592, 357] width 36 height 18
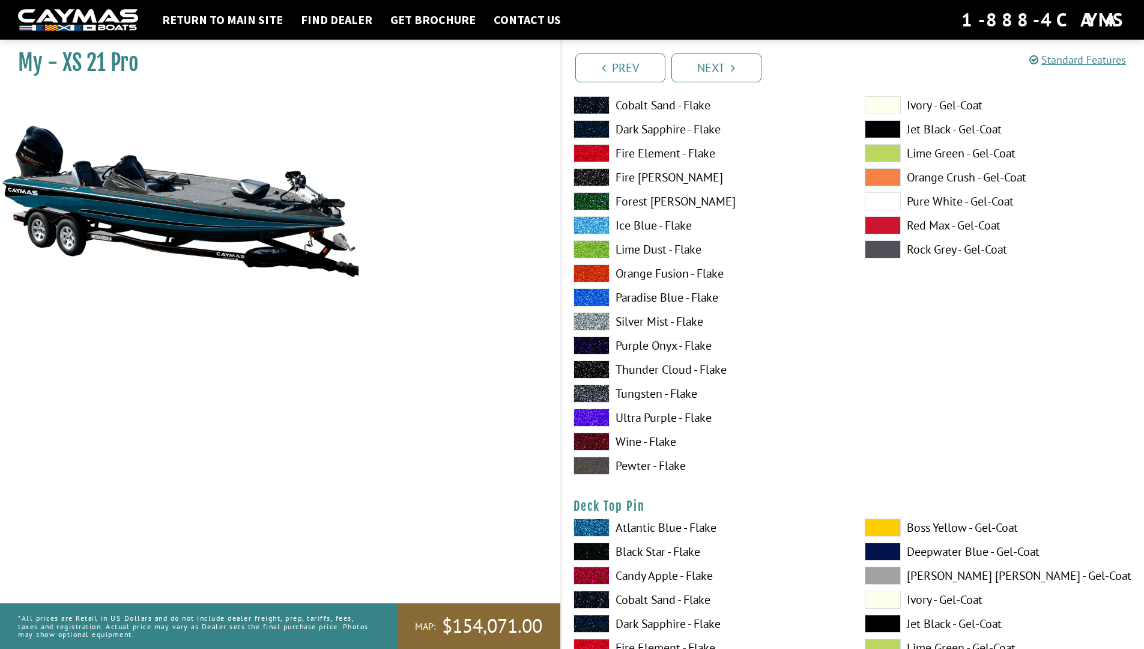
scroll to position [1923, 0]
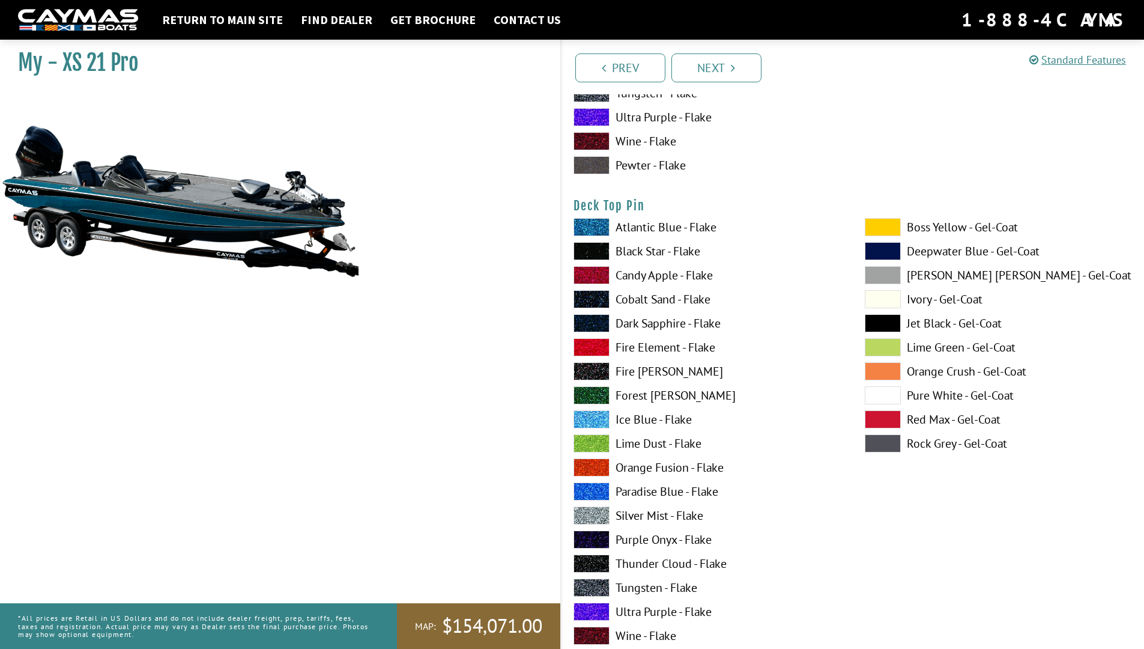
click at [583, 227] on span at bounding box center [592, 227] width 36 height 18
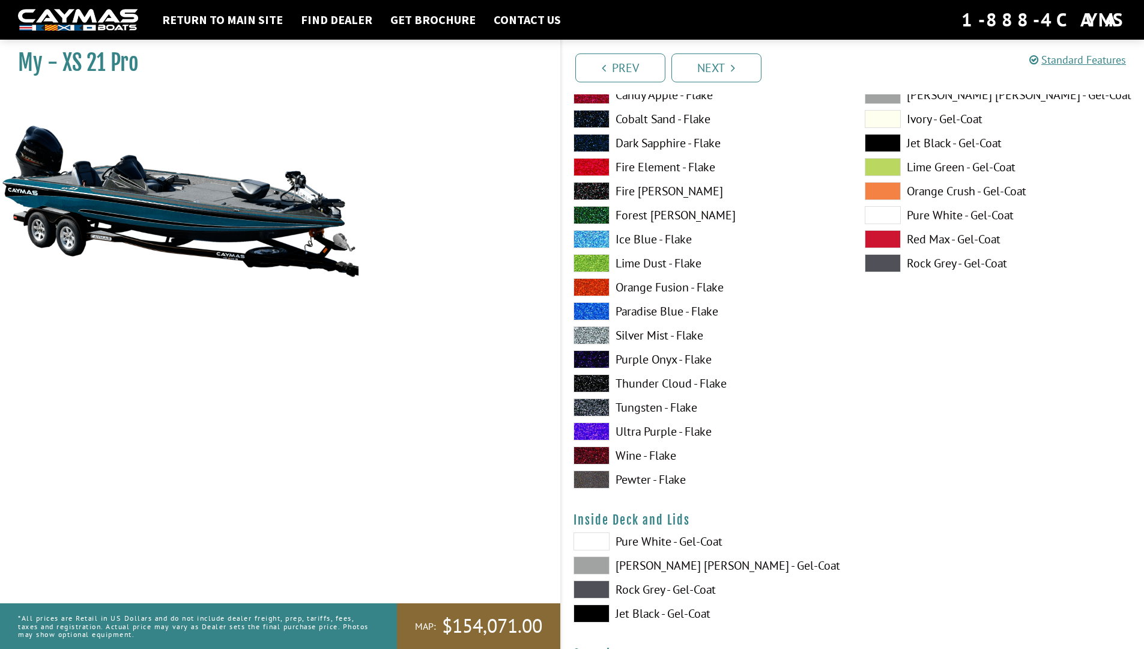
scroll to position [2403, 0]
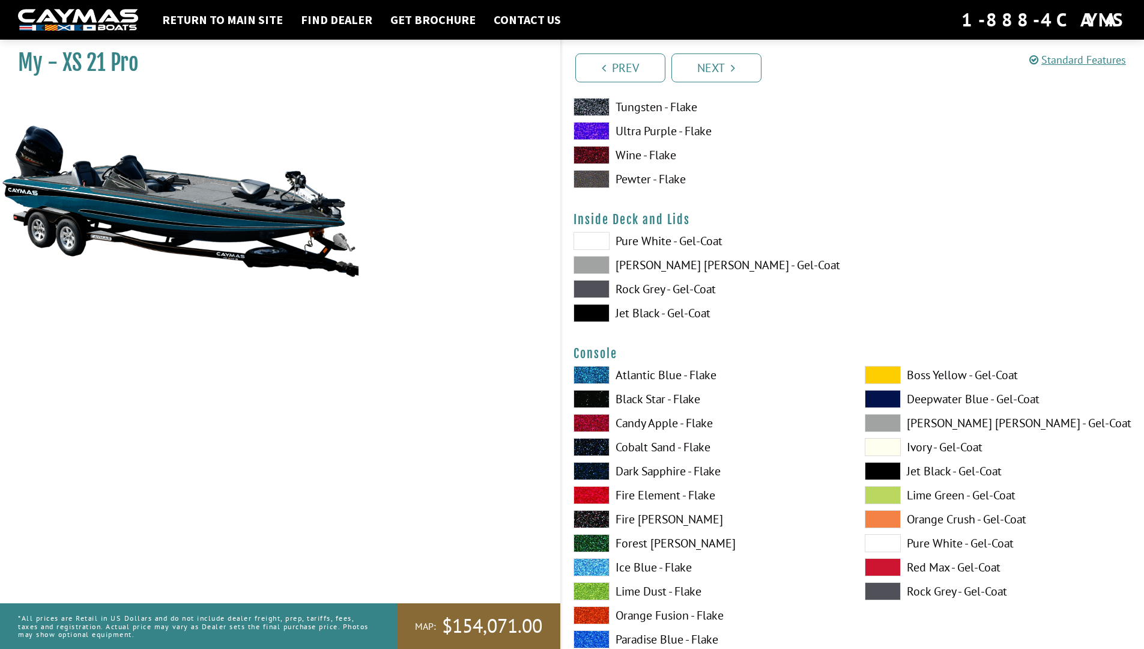
click at [588, 368] on span at bounding box center [592, 375] width 36 height 18
click at [604, 404] on span at bounding box center [592, 399] width 36 height 18
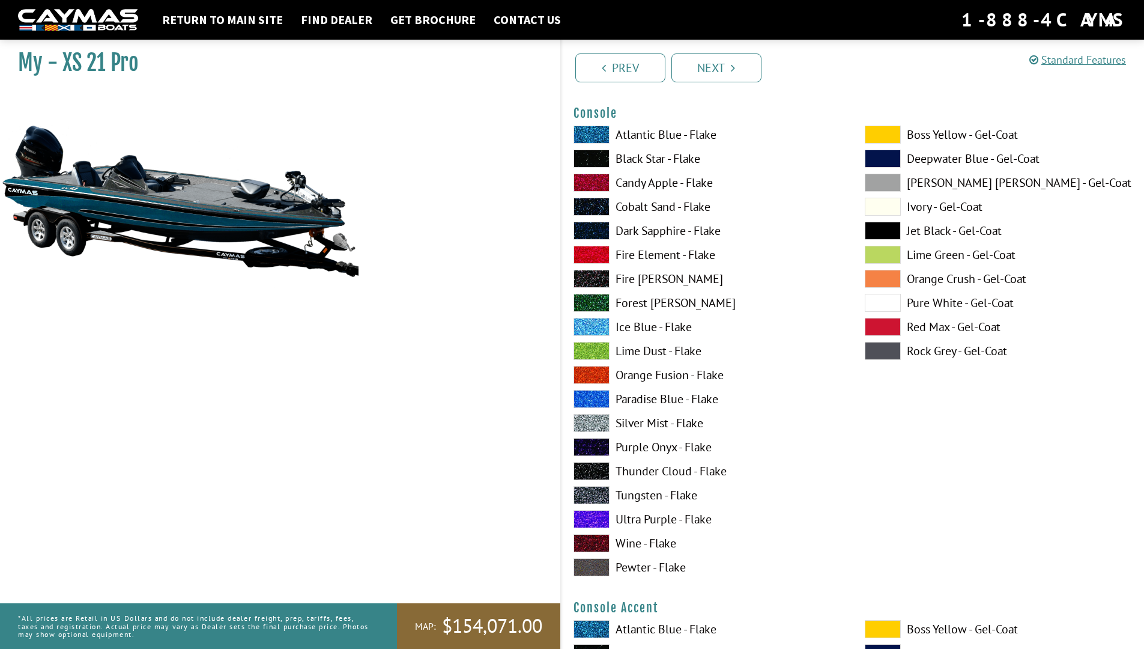
scroll to position [2884, 0]
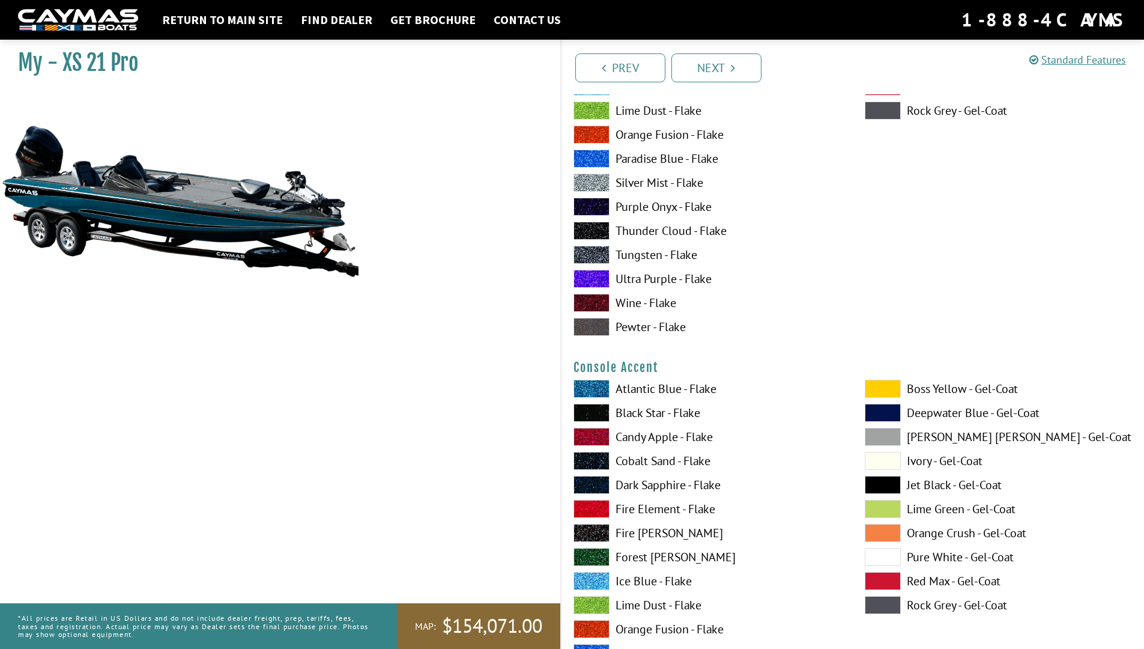
click at [604, 397] on span at bounding box center [592, 389] width 36 height 18
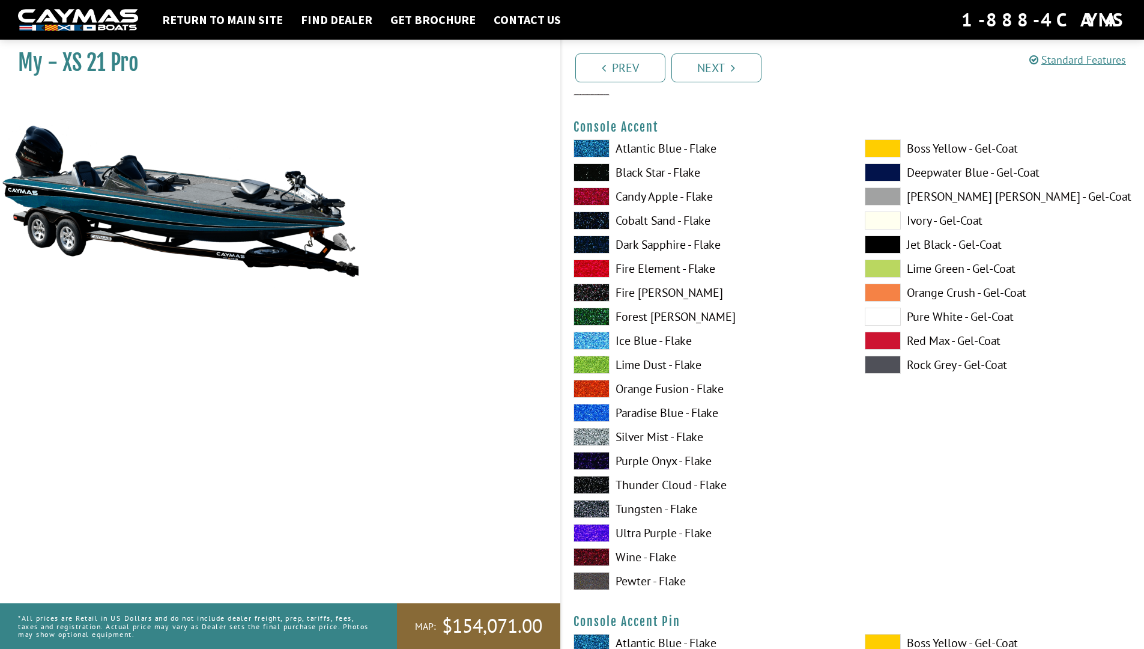
scroll to position [3364, 0]
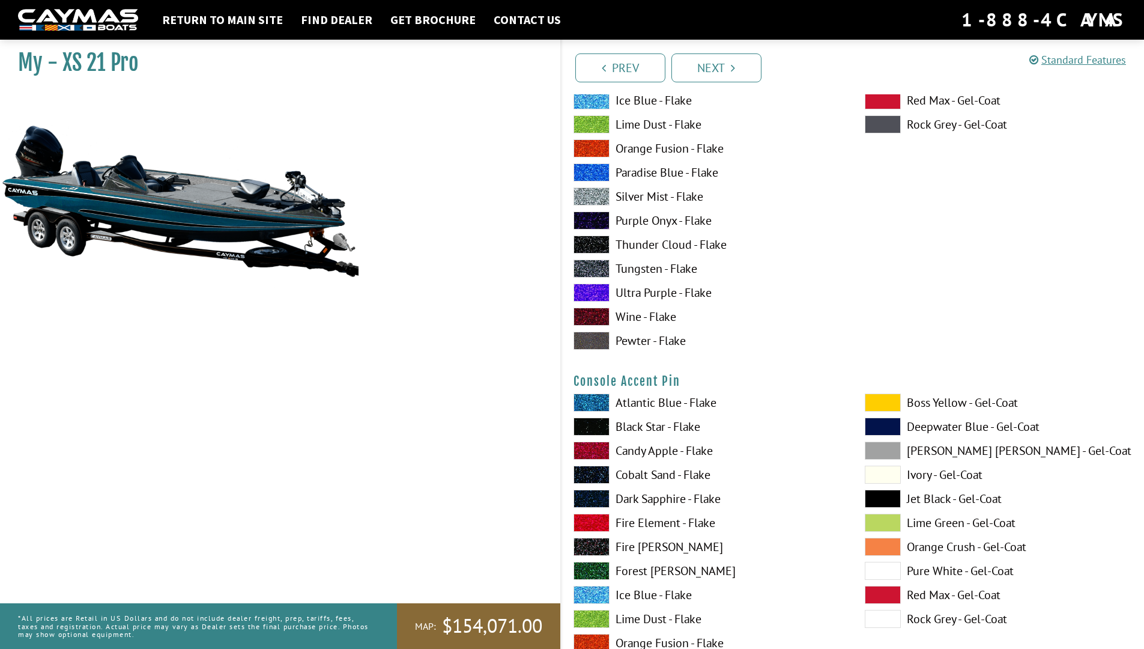
click at [604, 399] on span at bounding box center [592, 403] width 36 height 18
click at [593, 428] on span at bounding box center [592, 427] width 36 height 18
click at [593, 404] on span at bounding box center [592, 403] width 36 height 18
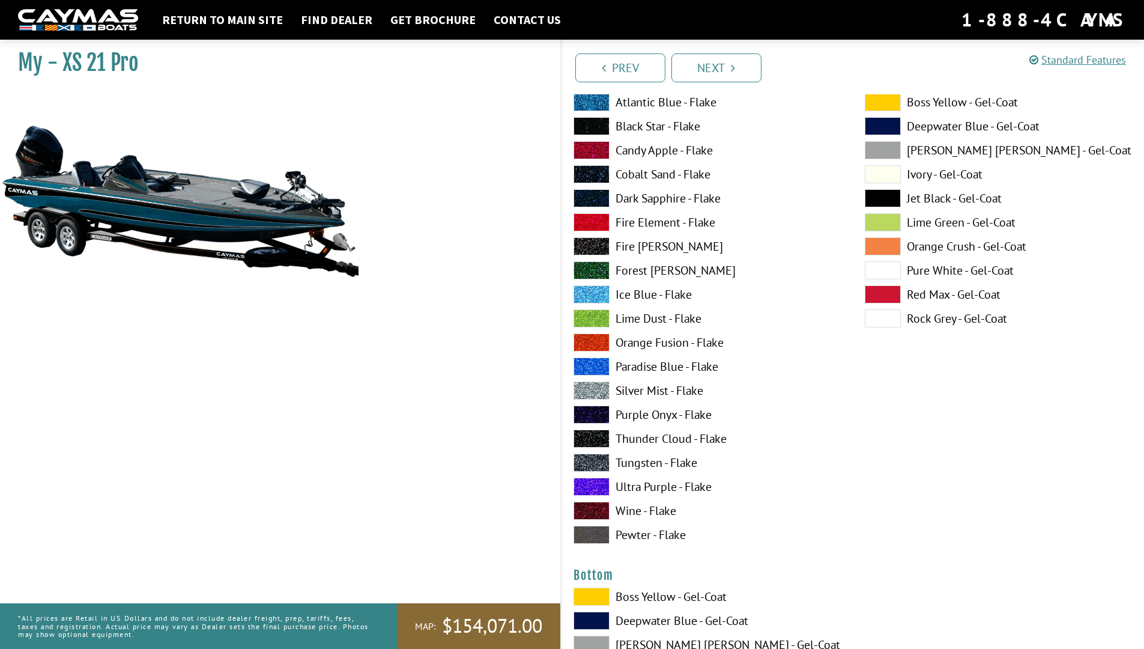
scroll to position [3965, 0]
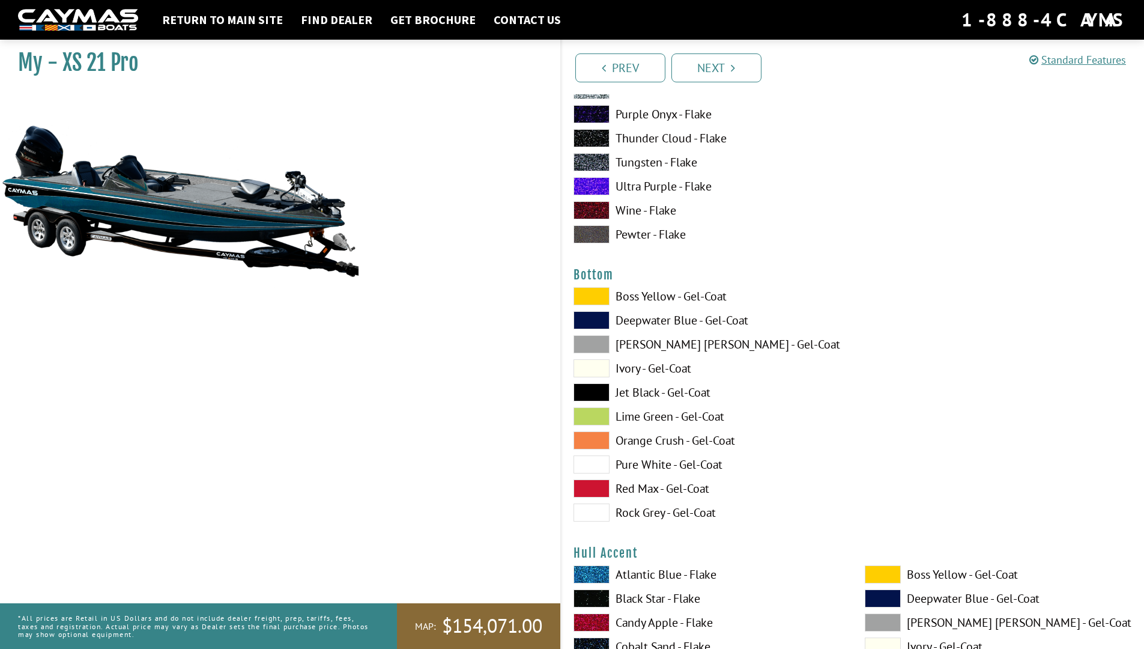
click at [598, 296] on span at bounding box center [592, 296] width 36 height 18
click at [585, 314] on span at bounding box center [592, 320] width 36 height 18
click at [594, 345] on span at bounding box center [592, 344] width 36 height 18
click at [602, 364] on span at bounding box center [592, 368] width 36 height 18
click at [603, 379] on div "Boss Yellow - Gel-Coat Deepwater Blue - Gel-Coat Dove Gray - Gel-Coat Ivory - G…" at bounding box center [707, 407] width 291 height 240
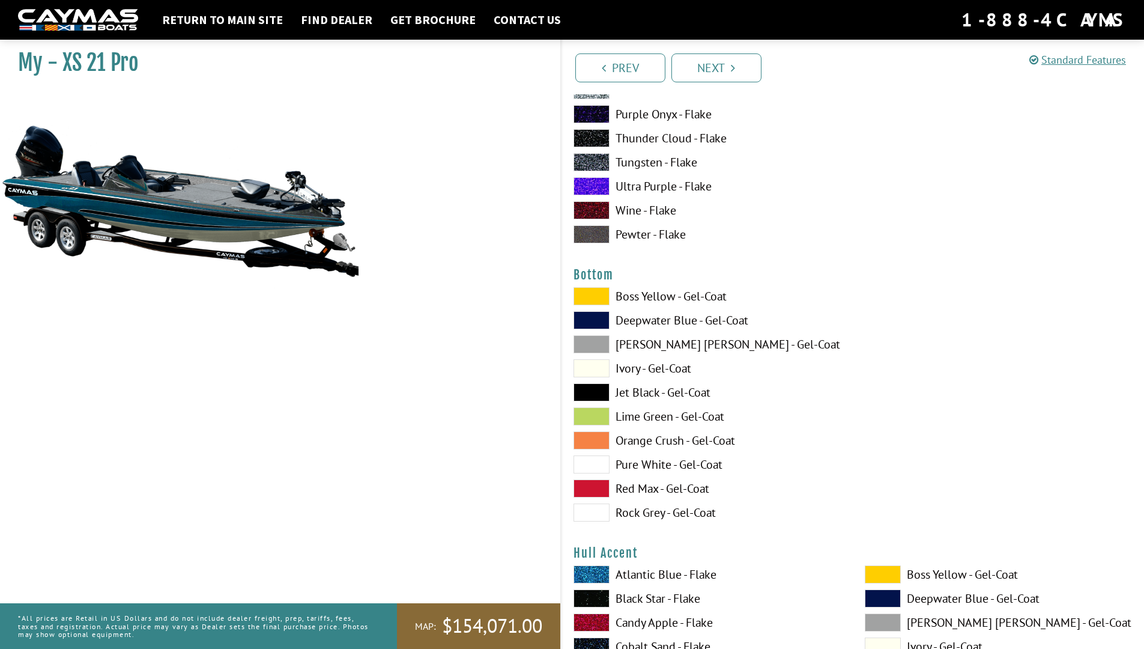
click at [603, 389] on span at bounding box center [592, 392] width 36 height 18
click at [605, 412] on span at bounding box center [592, 416] width 36 height 18
click at [591, 454] on div "Boss Yellow - Gel-Coat Deepwater Blue - Gel-Coat Dove Gray - Gel-Coat Ivory - G…" at bounding box center [707, 407] width 291 height 240
click at [589, 462] on span at bounding box center [592, 464] width 36 height 18
click at [594, 502] on div "Boss Yellow - Gel-Coat Deepwater Blue - Gel-Coat Dove Gray - Gel-Coat Ivory - G…" at bounding box center [707, 407] width 291 height 240
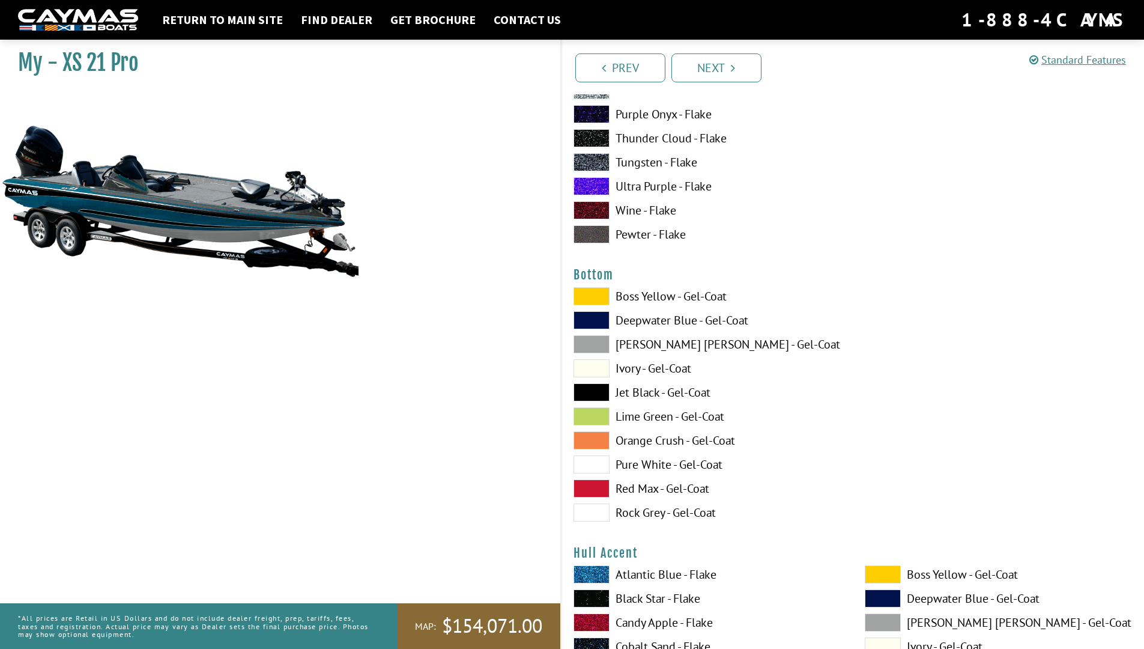
click at [594, 505] on span at bounding box center [592, 512] width 36 height 18
click at [598, 401] on div "Boss Yellow - Gel-Coat Deepwater Blue - Gel-Coat Dove Gray - Gel-Coat Ivory - G…" at bounding box center [707, 407] width 291 height 240
click at [594, 395] on span at bounding box center [592, 392] width 36 height 18
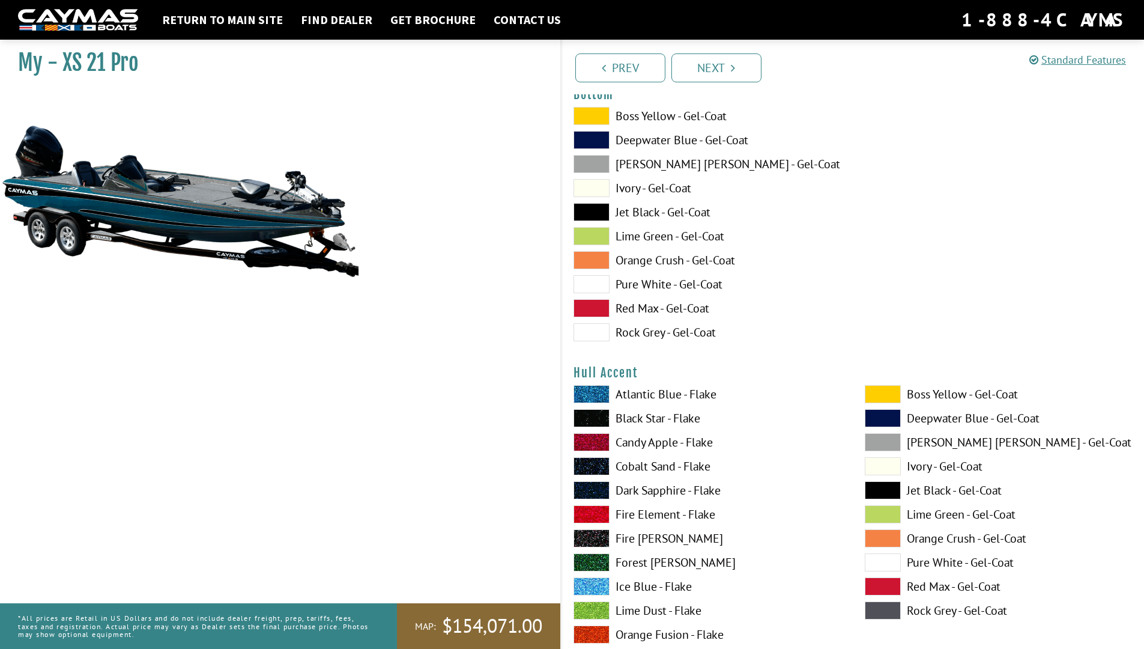
click at [594, 384] on div "Hull Accent Please select color. Atlantic Blue - Flake Black Star - Flake Candy…" at bounding box center [853, 603] width 559 height 476
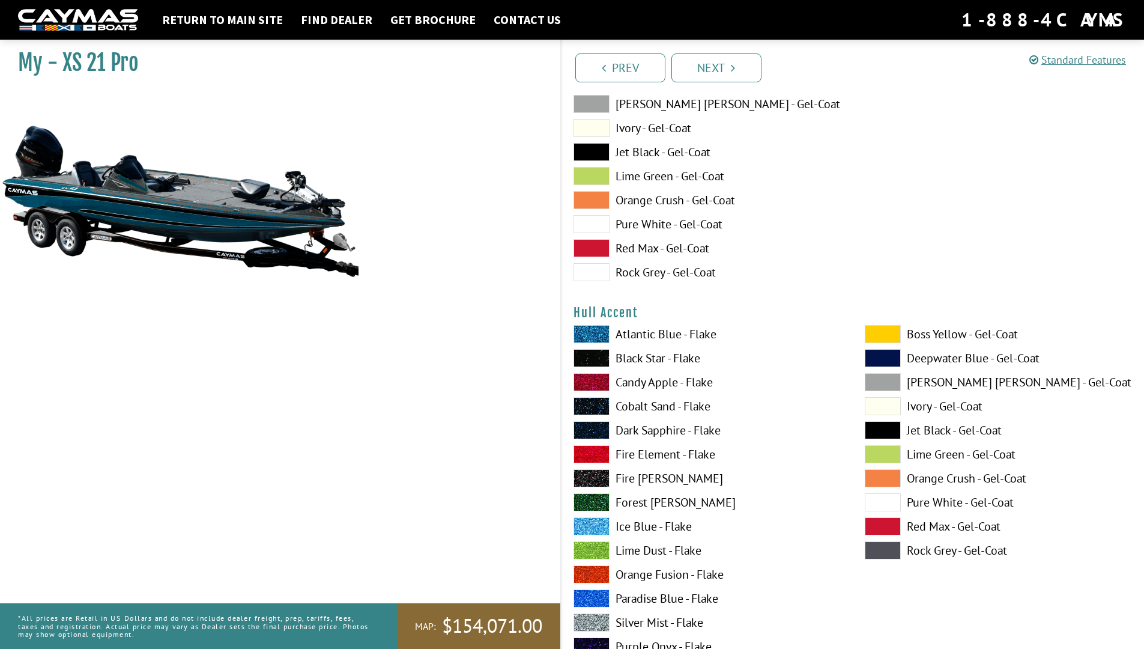
click at [594, 388] on span at bounding box center [592, 382] width 36 height 18
click at [604, 330] on span at bounding box center [592, 334] width 36 height 18
click at [589, 348] on div "Atlantic Blue - Flake Black Star - Flake Candy Apple - Flake Cobalt Sand - Flak…" at bounding box center [707, 553] width 291 height 457
click at [589, 353] on span at bounding box center [592, 358] width 36 height 18
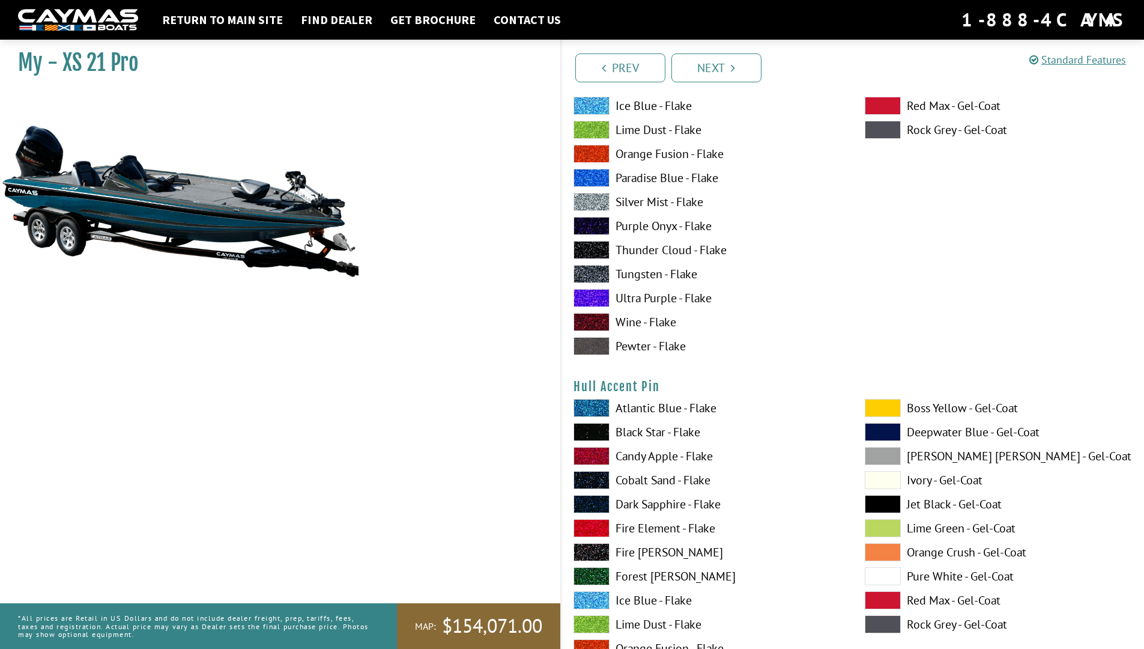
scroll to position [4686, 0]
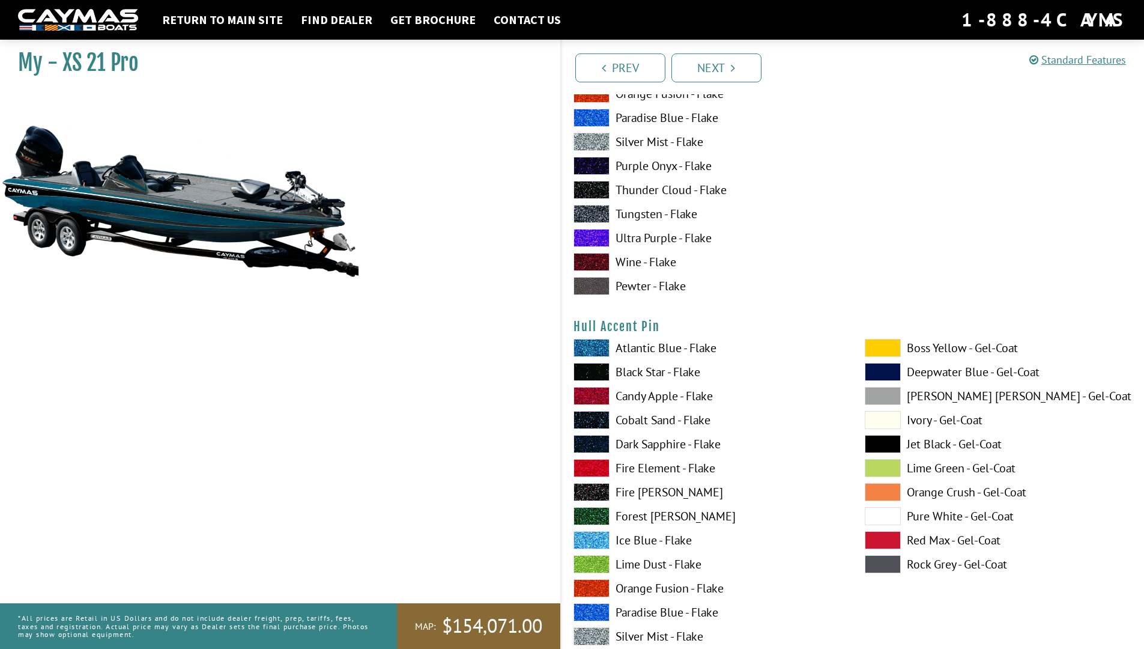
click at [590, 351] on span at bounding box center [592, 348] width 36 height 18
click at [604, 369] on span at bounding box center [592, 372] width 36 height 18
click at [604, 342] on span at bounding box center [592, 348] width 36 height 18
click at [604, 363] on span at bounding box center [592, 372] width 36 height 18
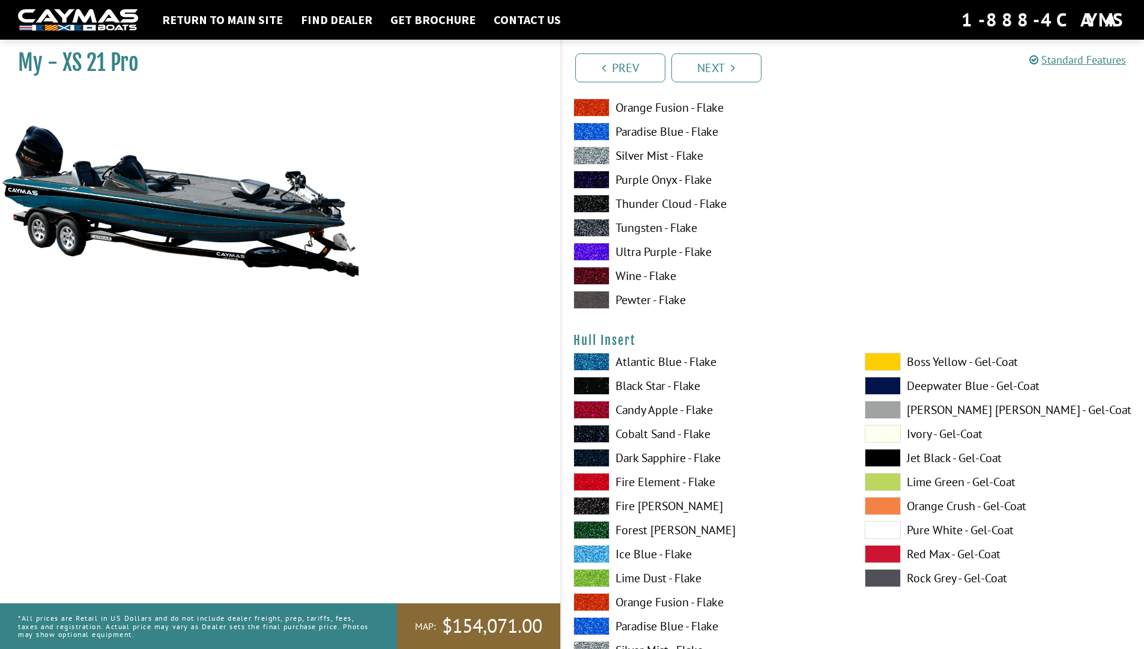
scroll to position [5227, 0]
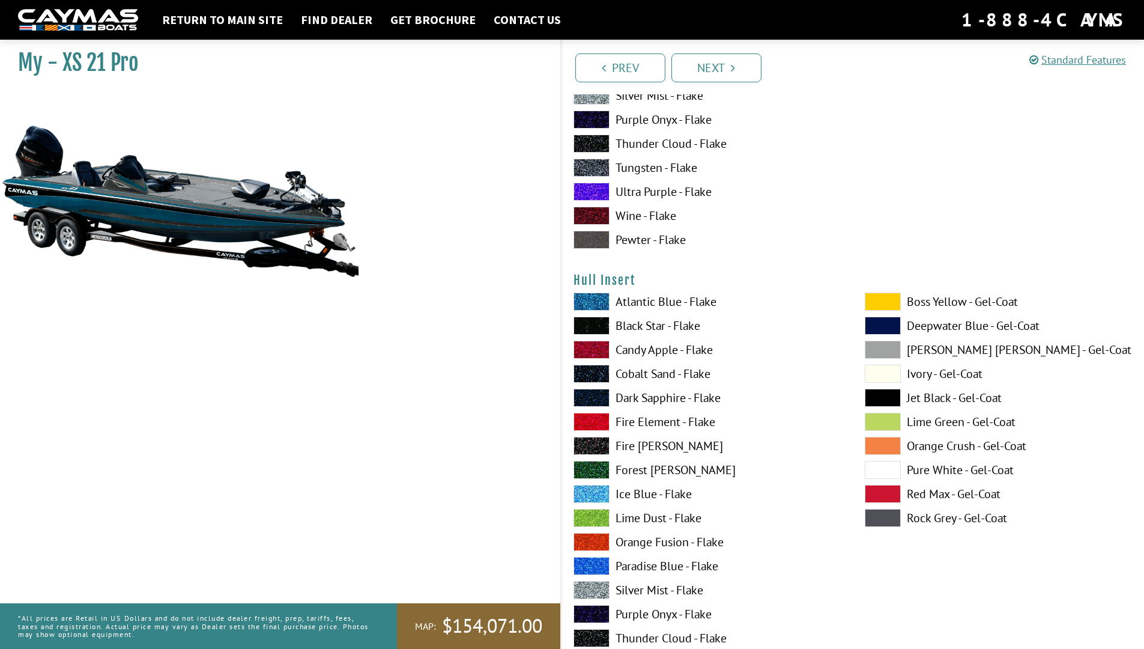
click at [588, 330] on span at bounding box center [592, 326] width 36 height 18
click at [591, 299] on span at bounding box center [592, 302] width 36 height 18
click at [596, 320] on span at bounding box center [592, 326] width 36 height 18
click at [872, 394] on span at bounding box center [883, 398] width 36 height 18
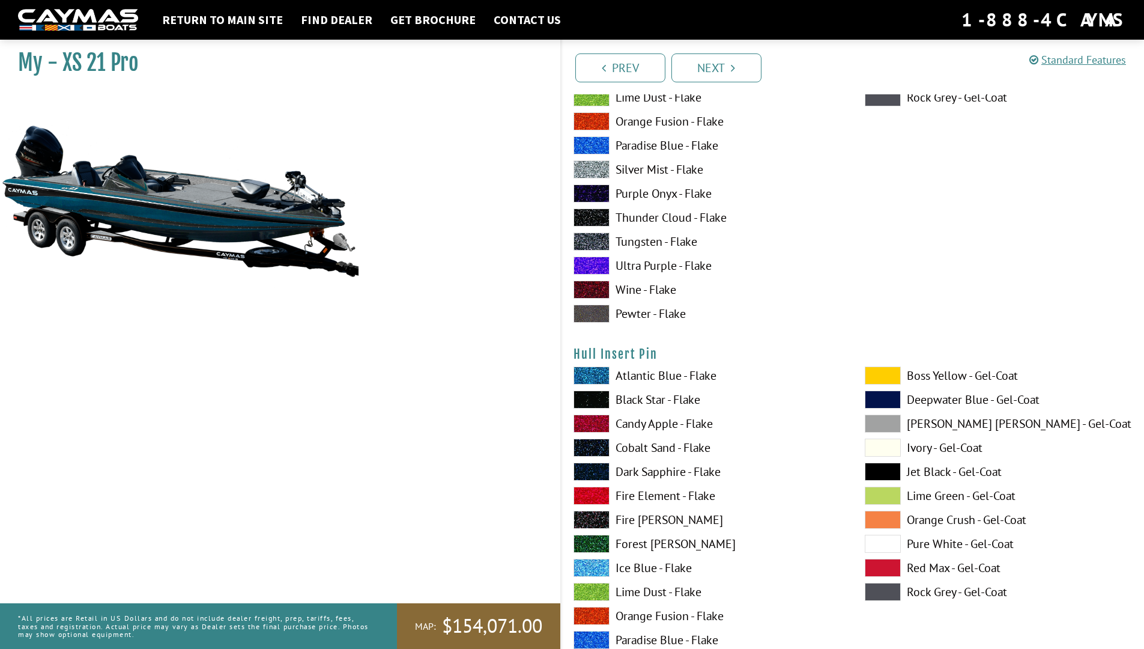
scroll to position [5828, 0]
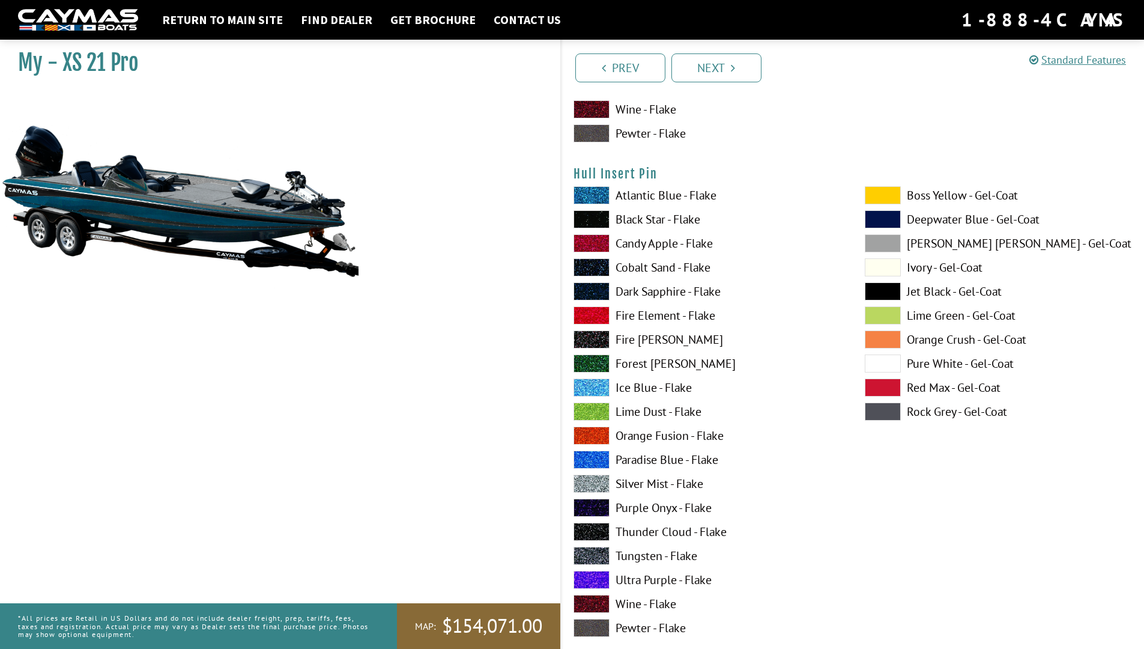
click at [893, 292] on span at bounding box center [883, 291] width 36 height 18
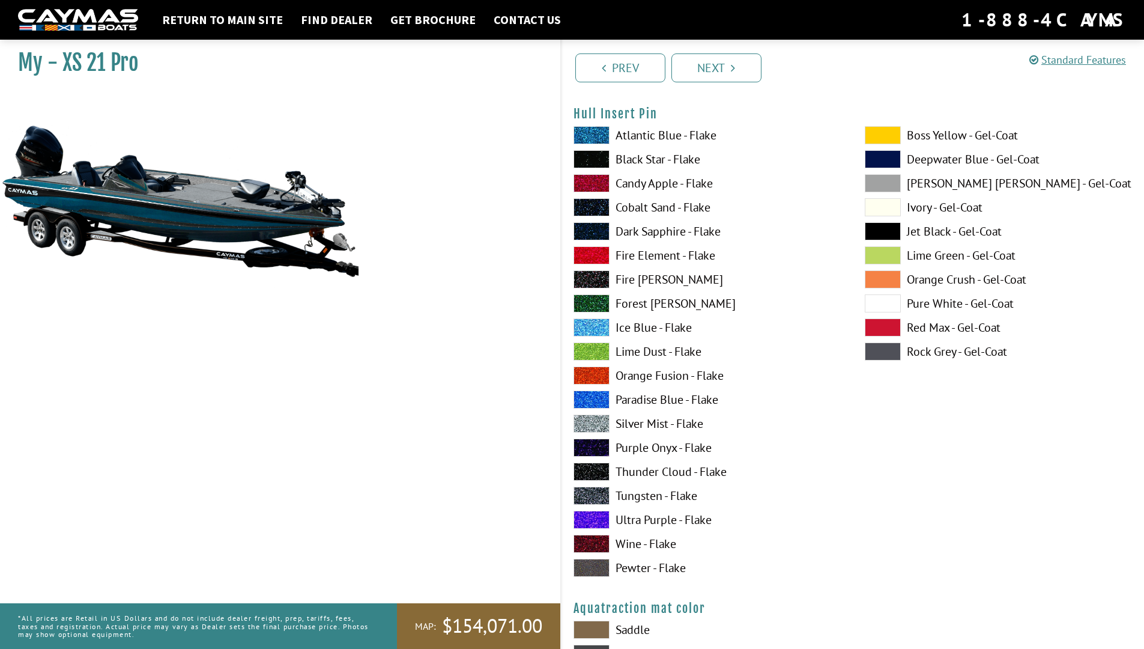
click at [577, 132] on span at bounding box center [592, 135] width 36 height 18
click at [888, 224] on span at bounding box center [883, 231] width 36 height 18
click at [582, 134] on span at bounding box center [592, 135] width 36 height 18
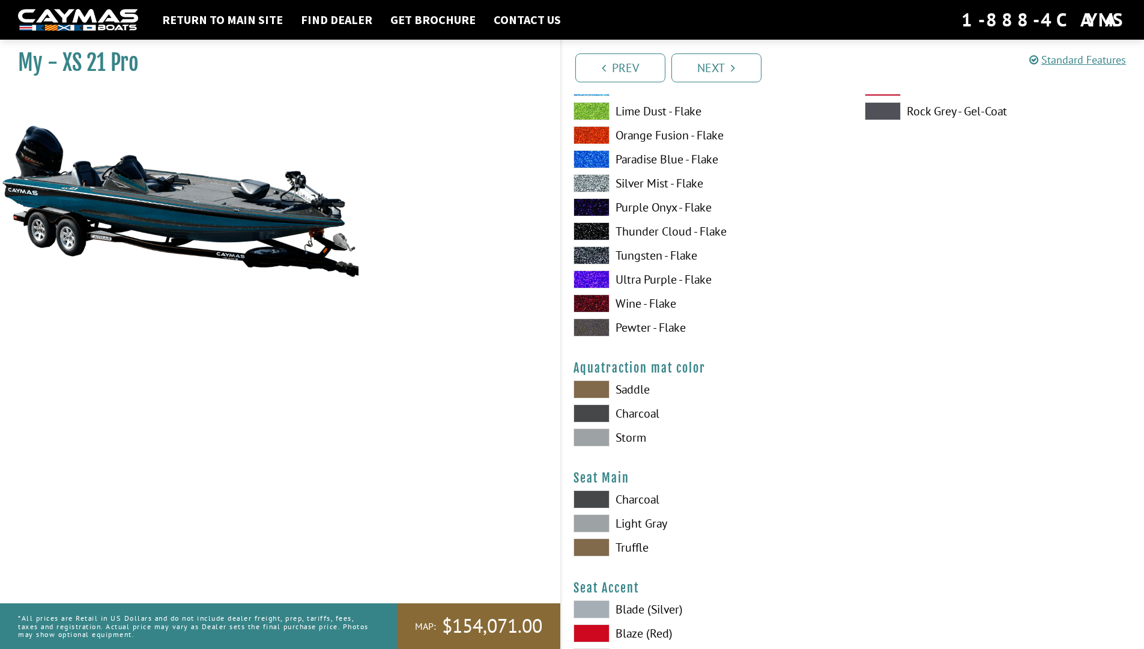
scroll to position [6308, 0]
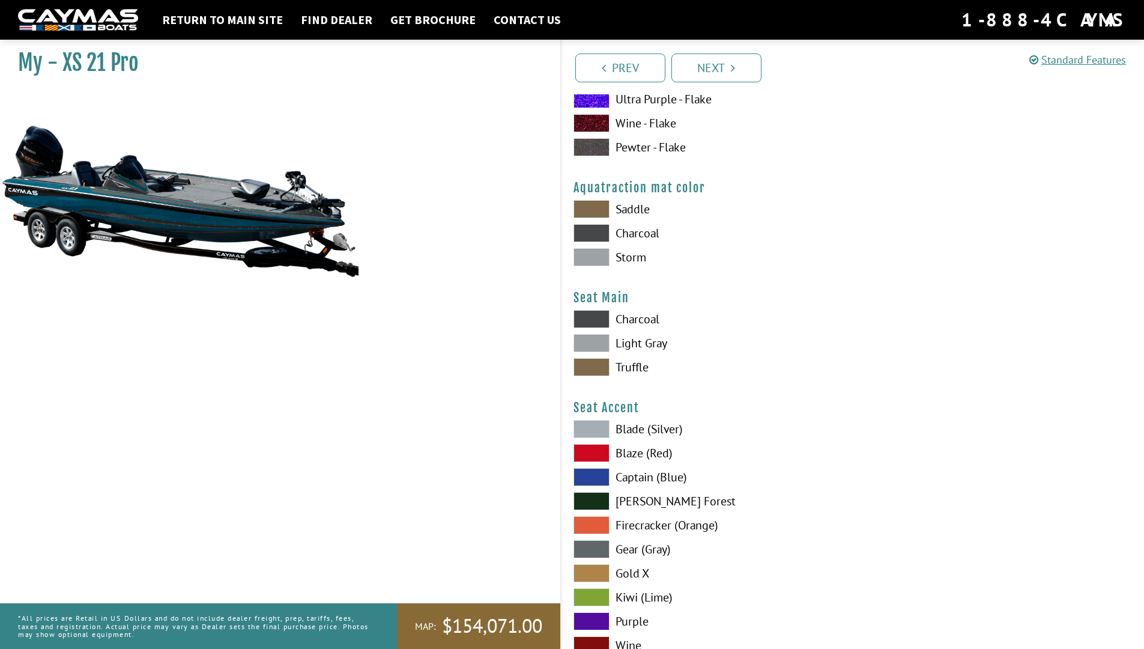
click at [592, 205] on span at bounding box center [592, 209] width 36 height 18
click at [607, 236] on span at bounding box center [592, 233] width 36 height 18
click at [602, 258] on span at bounding box center [592, 257] width 36 height 18
click at [604, 236] on span at bounding box center [592, 233] width 36 height 18
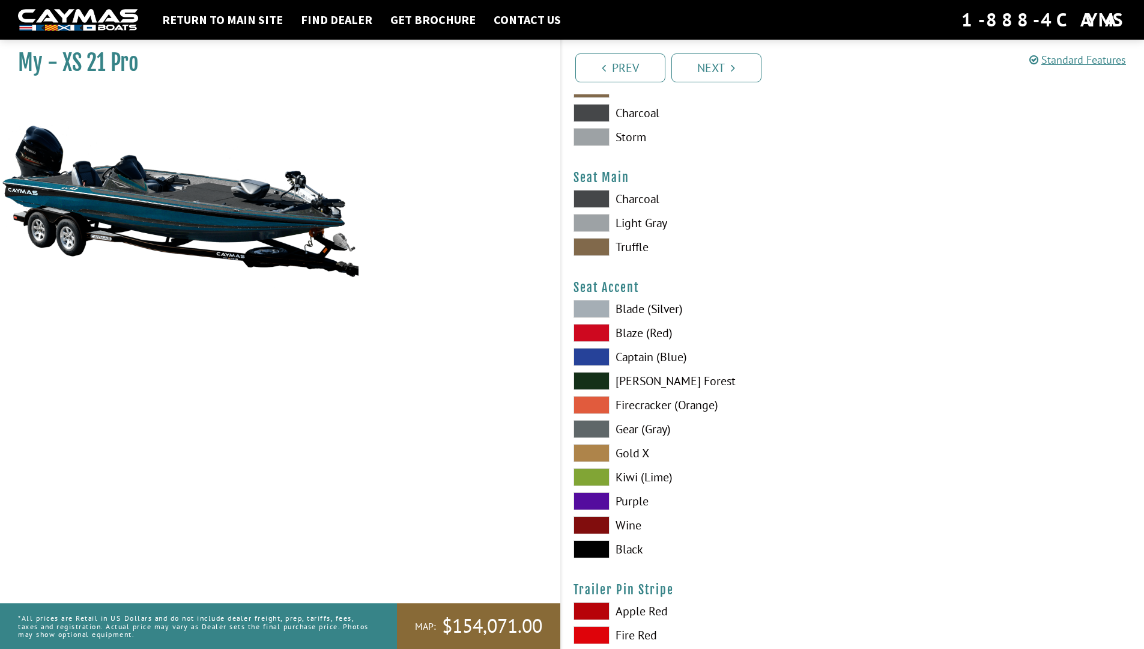
click at [597, 197] on span at bounding box center [592, 199] width 36 height 18
click at [590, 217] on span at bounding box center [592, 223] width 36 height 18
click at [599, 240] on span at bounding box center [592, 247] width 36 height 18
click at [585, 187] on div "Seat Main Please select color. [GEOGRAPHIC_DATA] Light Gray Truffle" at bounding box center [853, 216] width 559 height 92
click at [589, 200] on span at bounding box center [592, 199] width 36 height 18
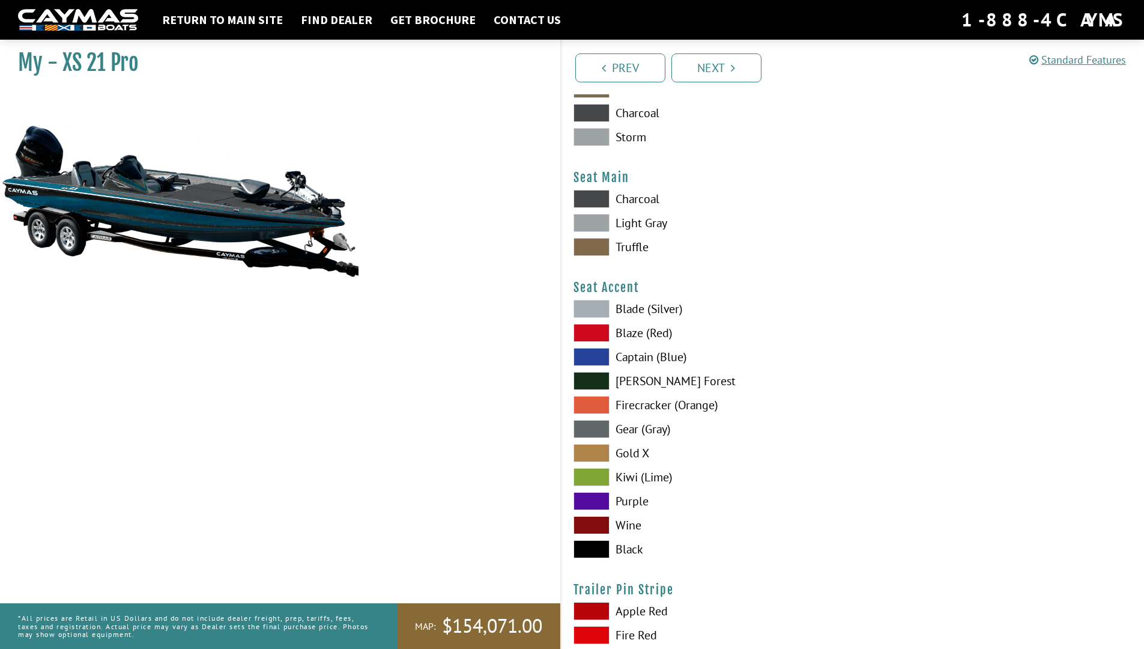
scroll to position [6488, 0]
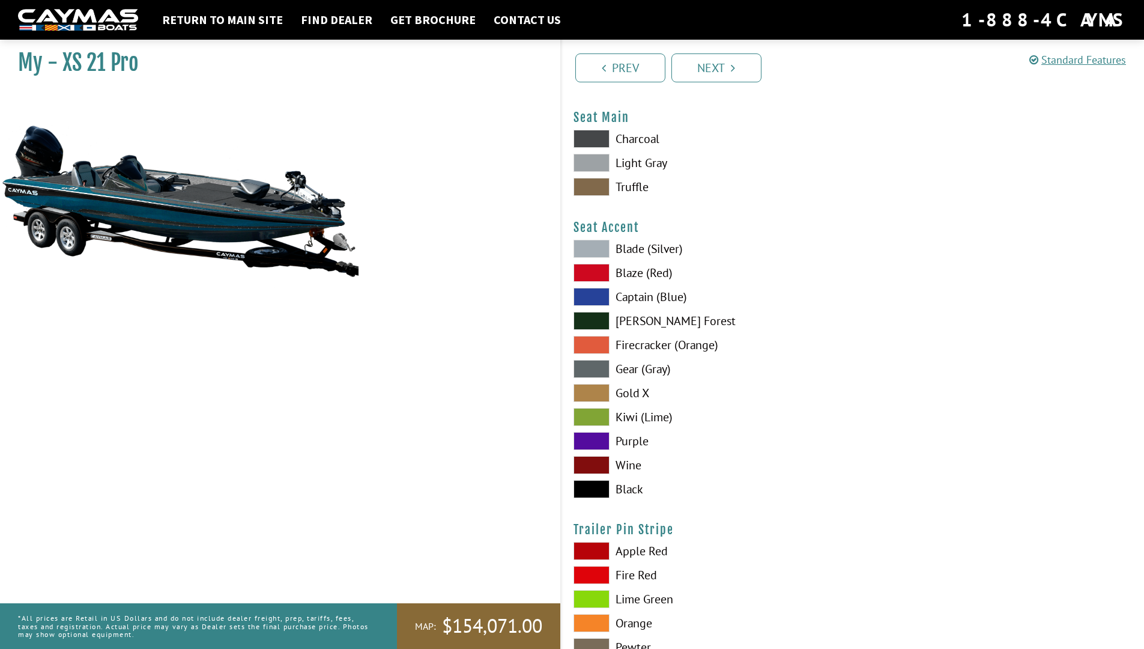
click at [599, 463] on span at bounding box center [592, 465] width 36 height 18
click at [601, 294] on span at bounding box center [592, 297] width 36 height 18
click at [595, 491] on span at bounding box center [592, 489] width 36 height 18
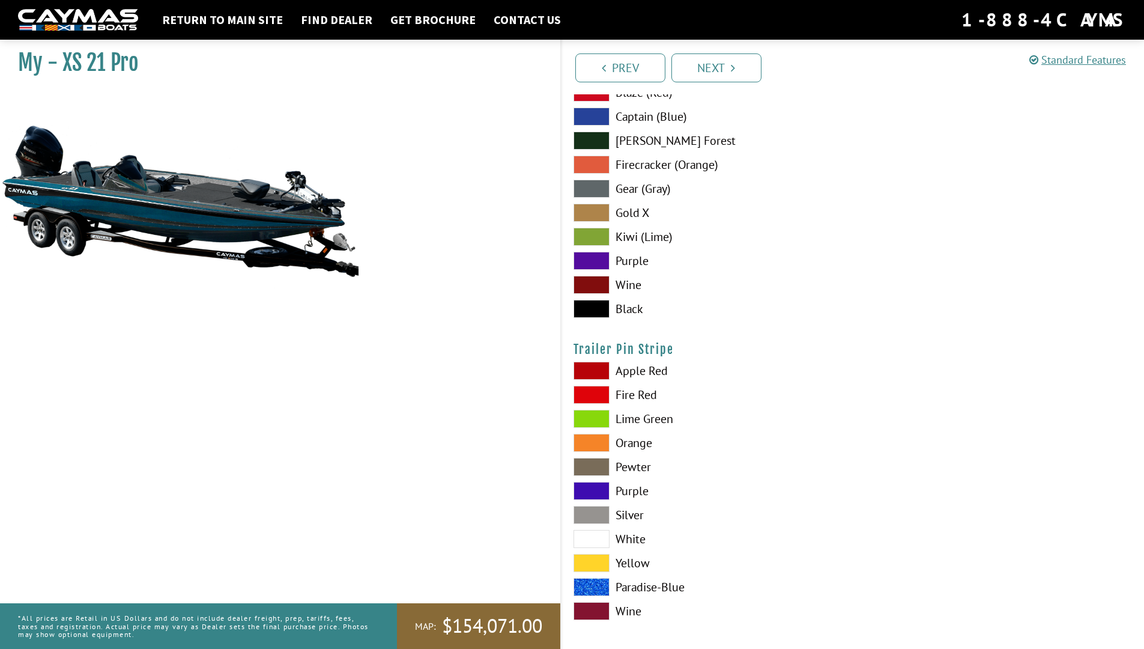
click at [607, 497] on span at bounding box center [592, 491] width 36 height 18
click at [582, 389] on span at bounding box center [592, 395] width 36 height 18
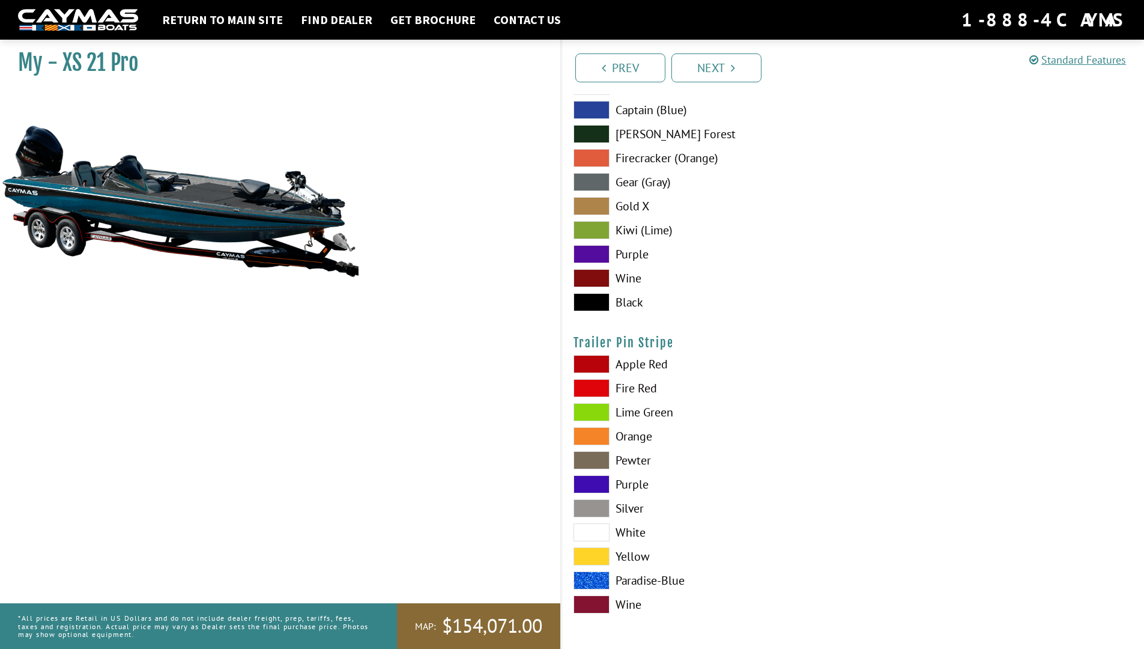
click at [594, 547] on span at bounding box center [592, 580] width 36 height 18
click at [719, 59] on link "Next" at bounding box center [717, 67] width 90 height 29
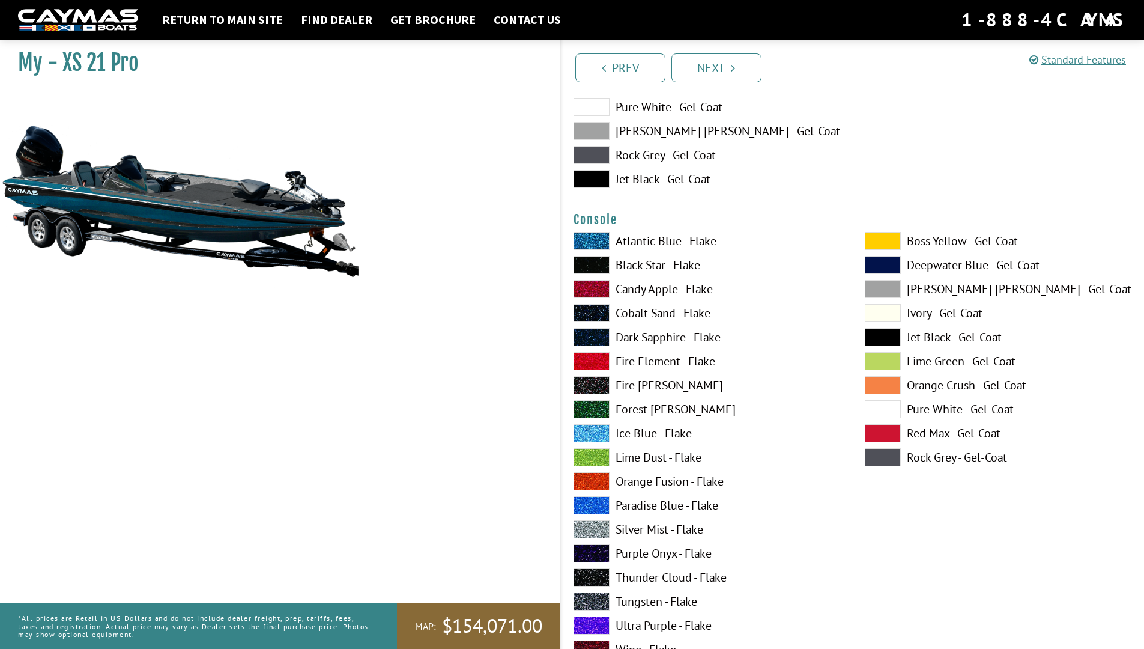
scroll to position [2515, 0]
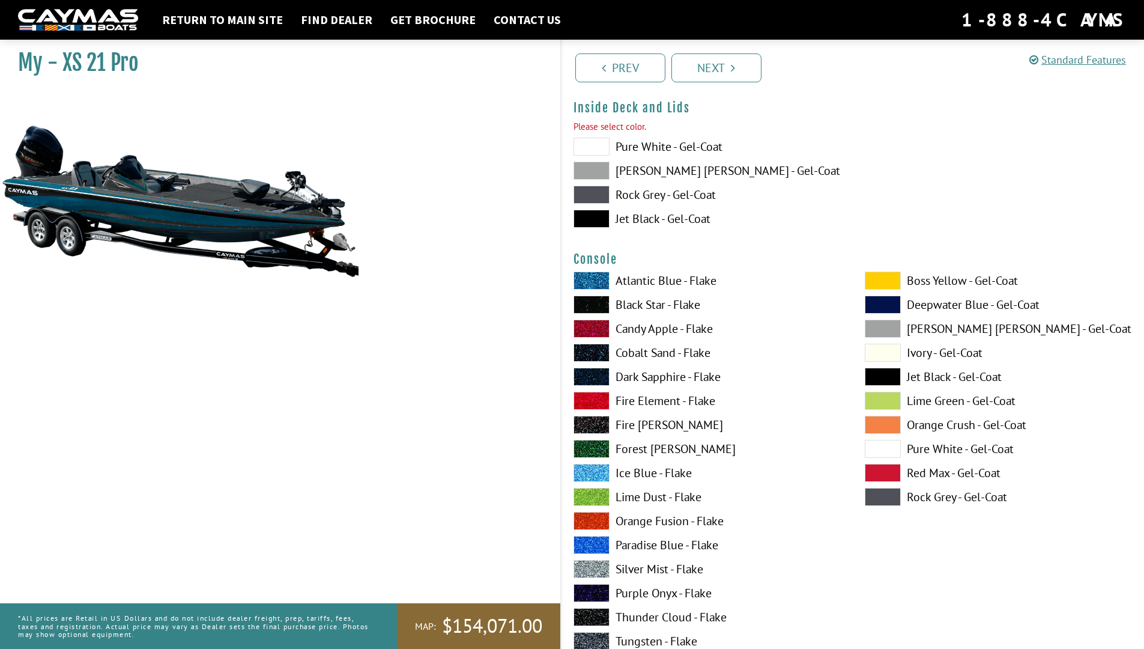
click at [594, 150] on span at bounding box center [592, 147] width 36 height 18
click at [593, 215] on span at bounding box center [592, 219] width 36 height 18
click at [597, 200] on span at bounding box center [592, 195] width 36 height 18
click at [596, 169] on span at bounding box center [592, 171] width 36 height 18
click at [591, 144] on span at bounding box center [592, 147] width 36 height 18
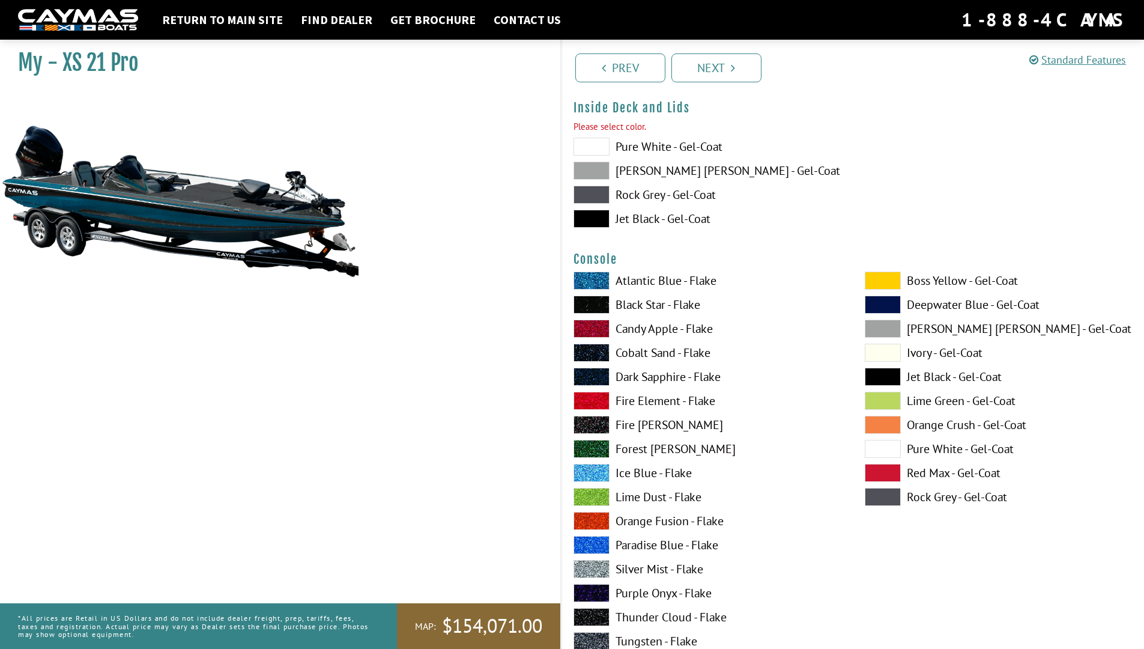
click at [597, 223] on span at bounding box center [592, 219] width 36 height 18
click at [740, 66] on link "Next" at bounding box center [717, 67] width 90 height 29
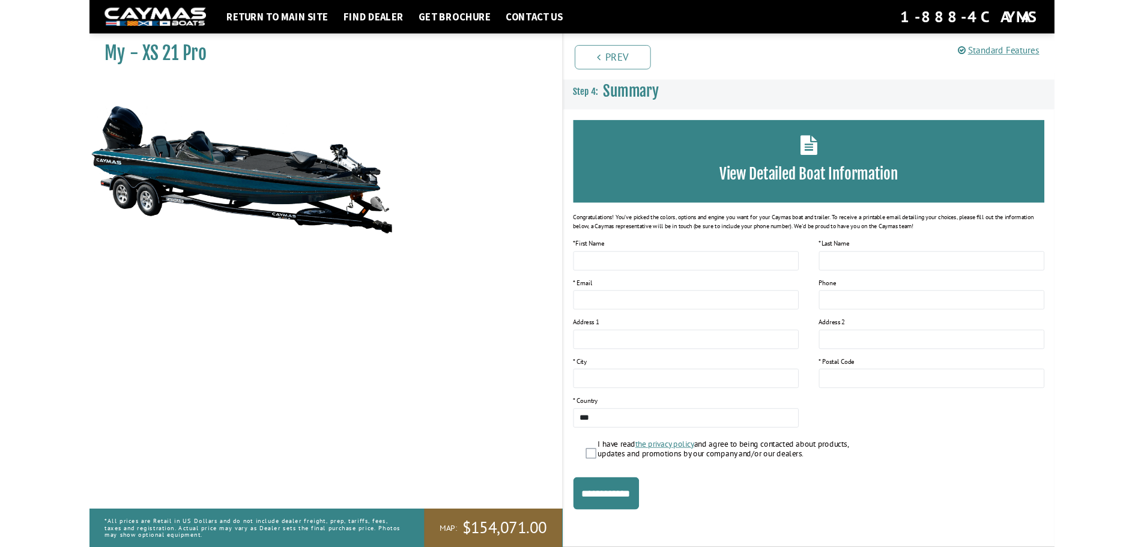
scroll to position [0, 0]
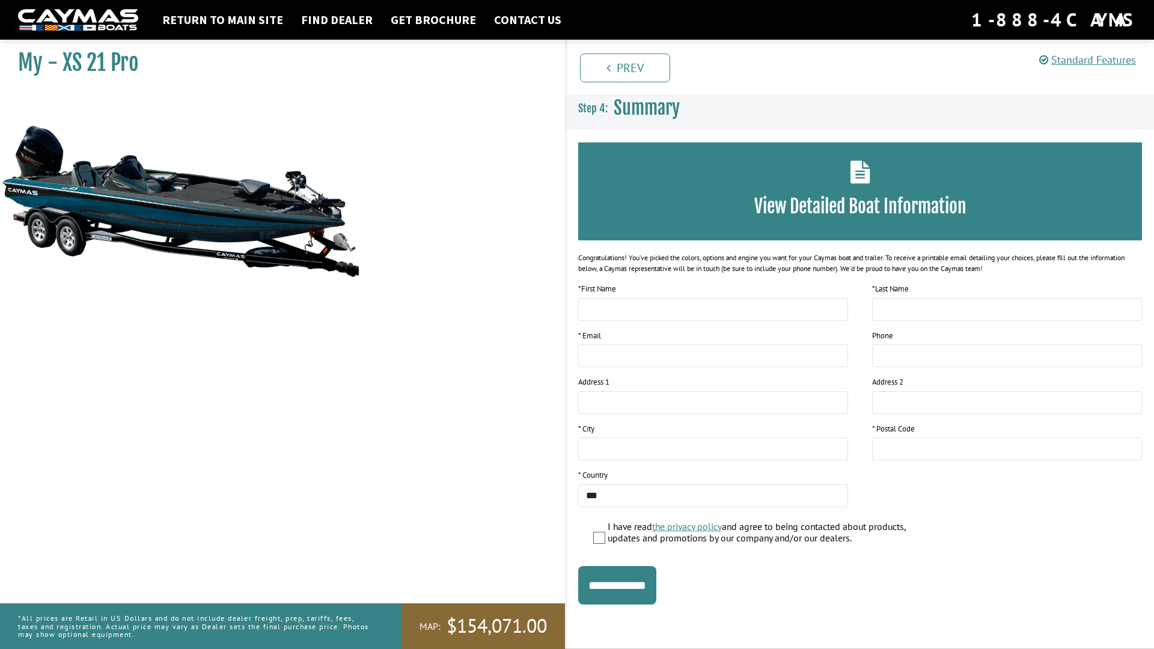
drag, startPoint x: 234, startPoint y: 245, endPoint x: 295, endPoint y: 230, distance: 62.7
drag, startPoint x: 295, startPoint y: 230, endPoint x: 185, endPoint y: 283, distance: 122.3
click at [185, 283] on img at bounding box center [180, 200] width 360 height 219
